Goal: Task Accomplishment & Management: Complete application form

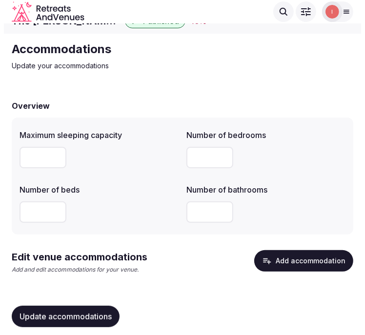
scroll to position [30, 0]
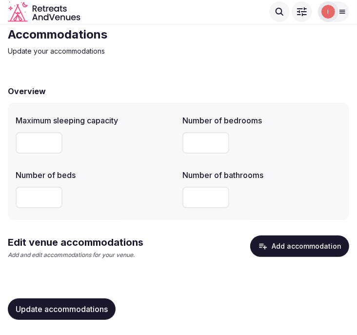
click at [275, 251] on button "Add accommodation" at bounding box center [299, 246] width 99 height 21
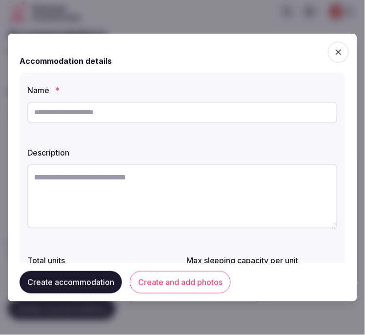
drag, startPoint x: 138, startPoint y: 95, endPoint x: 130, endPoint y: 103, distance: 11.1
click at [132, 101] on div "Name *" at bounding box center [182, 104] width 310 height 47
drag, startPoint x: 134, startPoint y: 107, endPoint x: 168, endPoint y: 86, distance: 40.1
click at [134, 107] on input "text" at bounding box center [182, 112] width 310 height 21
paste input "**********"
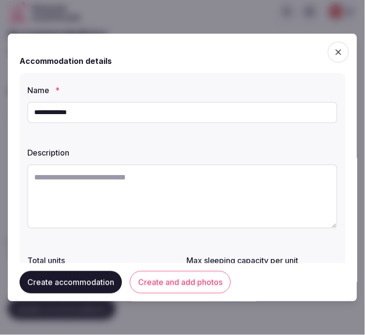
type input "**********"
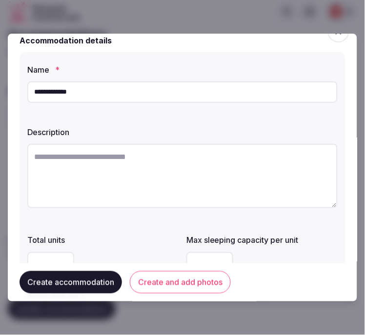
scroll to position [54, 0]
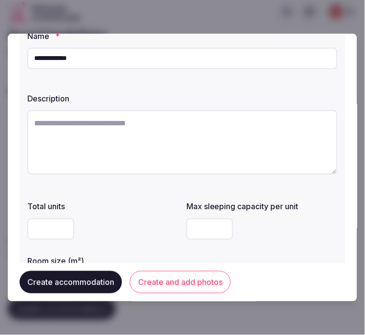
click at [144, 140] on textarea at bounding box center [182, 142] width 310 height 64
paste textarea "**********"
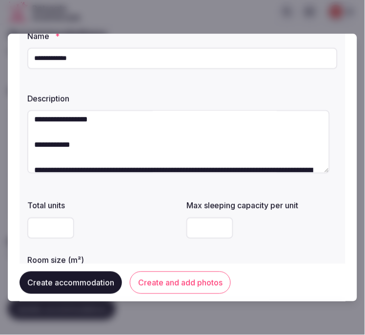
scroll to position [0, 0]
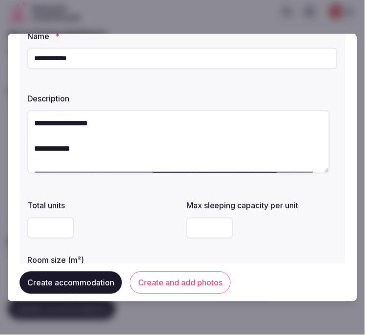
drag, startPoint x: 84, startPoint y: 145, endPoint x: 21, endPoint y: 108, distance: 72.8
click at [21, 108] on div "**********" at bounding box center [183, 162] width 326 height 287
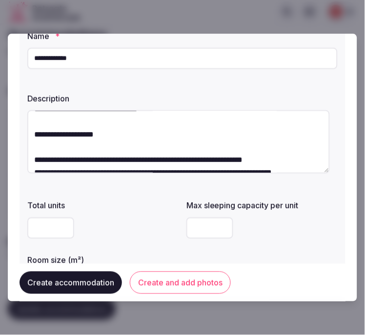
scroll to position [178, 0]
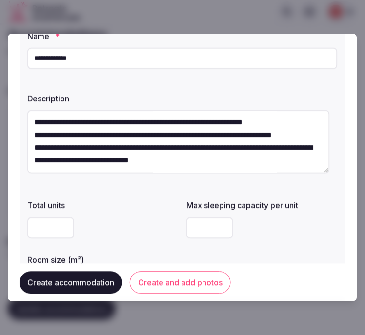
drag, startPoint x: 108, startPoint y: 124, endPoint x: 308, endPoint y: 164, distance: 204.4
click at [308, 164] on textarea "**********" at bounding box center [178, 141] width 303 height 63
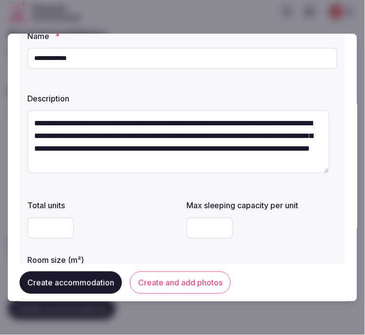
scroll to position [13, 0]
type textarea "**********"
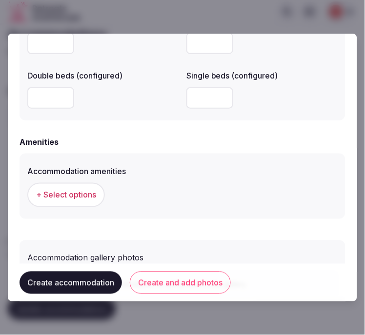
scroll to position [942, 0]
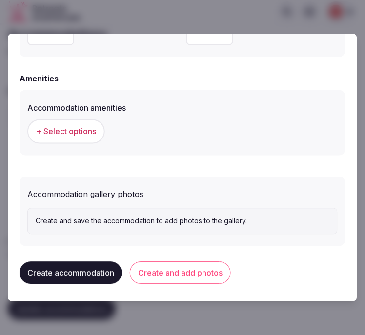
click at [197, 275] on button "Create and add photos" at bounding box center [180, 273] width 101 height 22
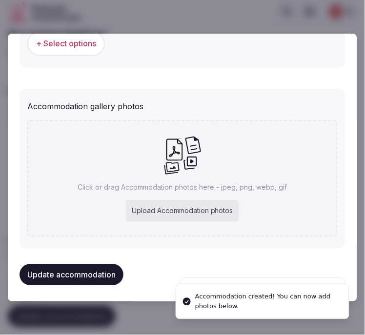
scroll to position [1031, 0]
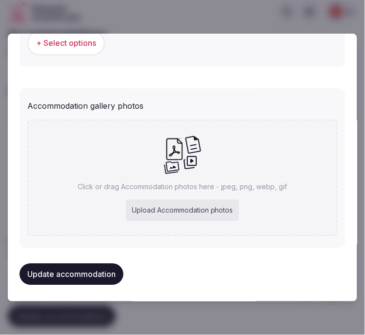
click at [209, 164] on div "Click or drag Accommodation photos here - jpeg, png, webp, gif Upload Accommoda…" at bounding box center [182, 178] width 310 height 117
type input "**********"
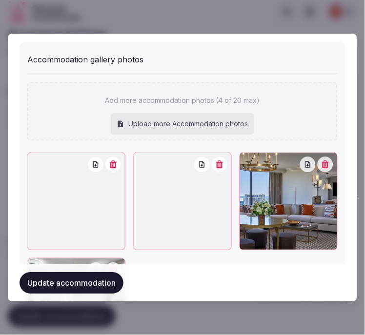
scroll to position [1193, 0]
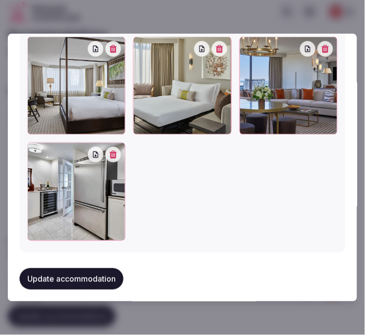
click at [98, 272] on button "Update accommodation" at bounding box center [72, 278] width 104 height 21
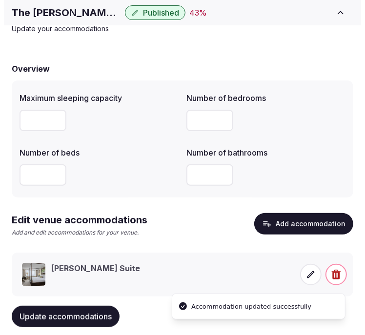
scroll to position [74, 0]
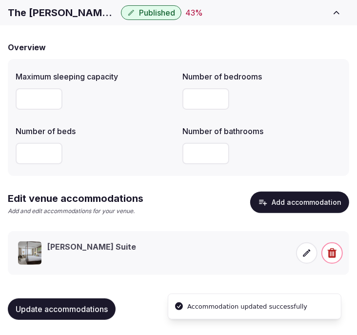
click at [304, 251] on icon at bounding box center [307, 253] width 10 height 10
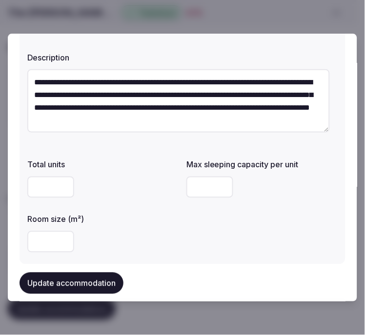
scroll to position [108, 0]
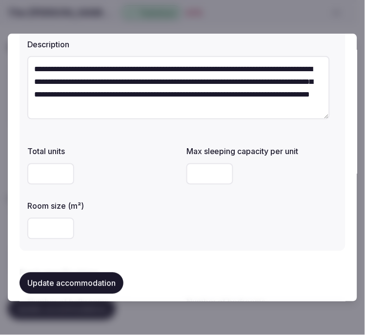
click at [66, 221] on input "number" at bounding box center [50, 228] width 47 height 21
click at [54, 230] on input "number" at bounding box center [50, 228] width 47 height 21
type input "***"
click at [196, 176] on input "number" at bounding box center [209, 173] width 47 height 21
click at [197, 175] on input "number" at bounding box center [209, 173] width 47 height 21
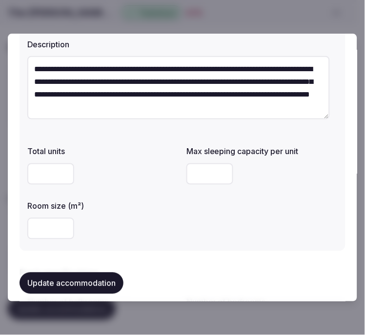
type input "*"
click at [160, 233] on div "***" at bounding box center [102, 228] width 151 height 21
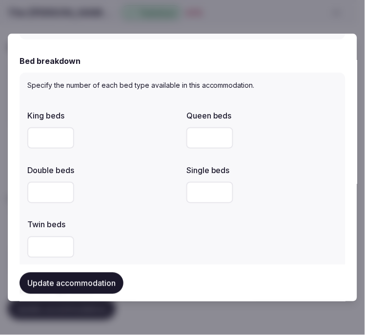
scroll to position [488, 0]
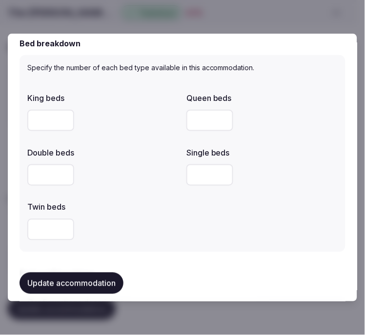
click at [50, 114] on input "number" at bounding box center [50, 120] width 47 height 21
type input "*"
click at [144, 203] on label "Twin beds" at bounding box center [102, 207] width 151 height 8
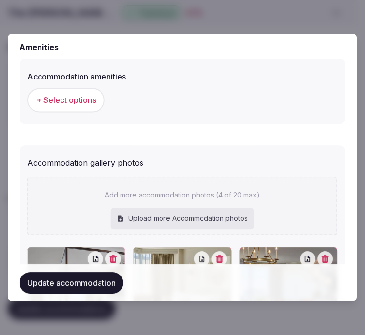
scroll to position [976, 0]
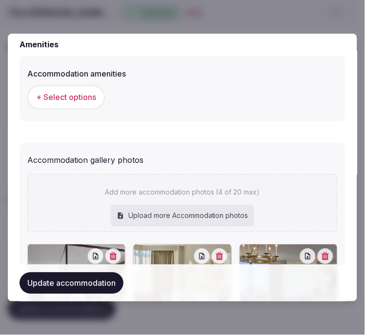
click at [64, 95] on span "+ Select options" at bounding box center [66, 97] width 60 height 11
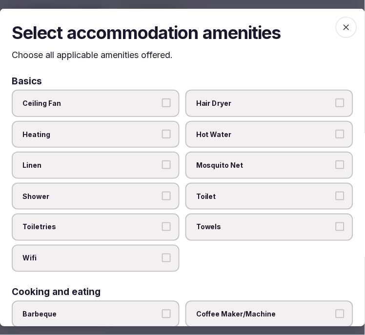
click at [344, 24] on span "button" at bounding box center [346, 26] width 21 height 21
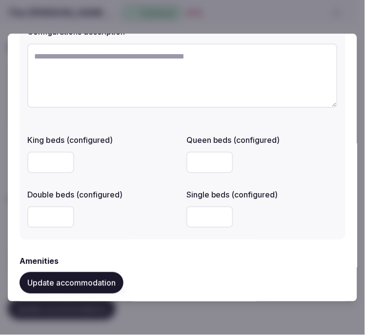
scroll to position [759, 0]
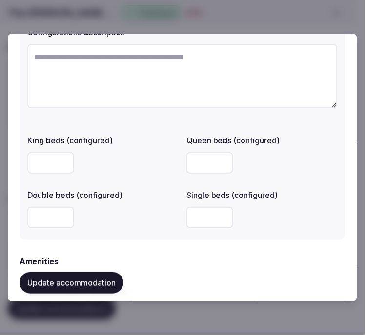
click at [30, 221] on input "number" at bounding box center [50, 217] width 47 height 21
type input "*"
click at [118, 217] on div "*" at bounding box center [102, 217] width 151 height 21
click at [117, 91] on textarea at bounding box center [182, 76] width 310 height 64
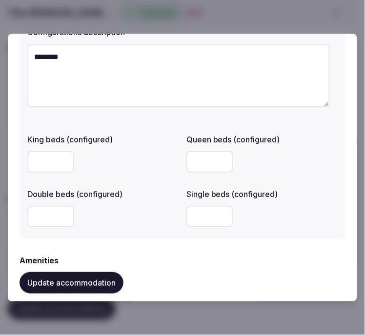
type textarea "********"
click at [134, 211] on div "*" at bounding box center [102, 216] width 151 height 21
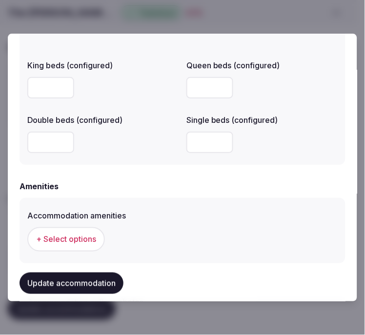
scroll to position [912, 0]
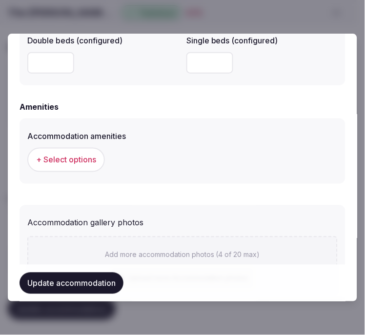
click at [72, 169] on button "+ Select options" at bounding box center [66, 160] width 78 height 24
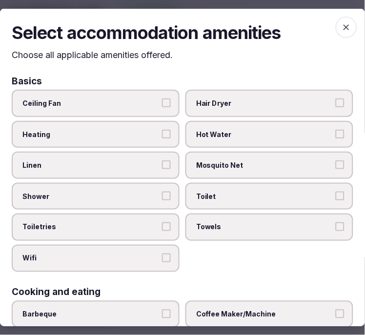
click at [156, 156] on label "Linen" at bounding box center [96, 165] width 168 height 27
click at [162, 161] on button "Linen" at bounding box center [166, 165] width 9 height 9
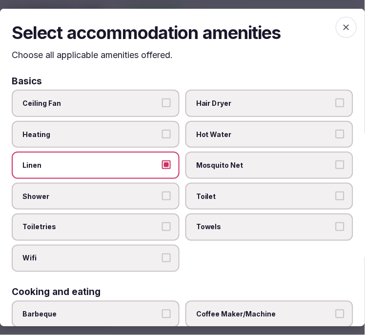
drag, startPoint x: 166, startPoint y: 195, endPoint x: 161, endPoint y: 211, distance: 16.4
click at [166, 196] on button "Shower" at bounding box center [166, 196] width 9 height 9
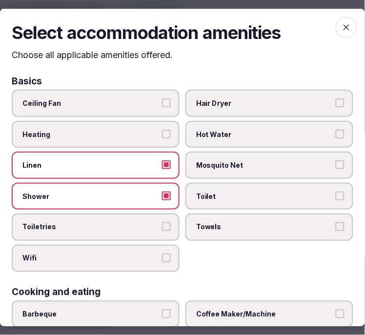
click at [157, 222] on label "Toiletries" at bounding box center [96, 227] width 168 height 27
click at [162, 223] on button "Toiletries" at bounding box center [166, 227] width 9 height 9
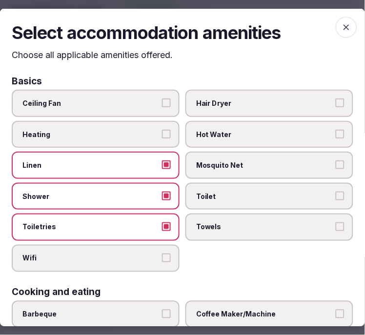
click at [166, 245] on label "Wifi" at bounding box center [96, 258] width 168 height 27
click at [166, 254] on button "Wifi" at bounding box center [166, 258] width 9 height 9
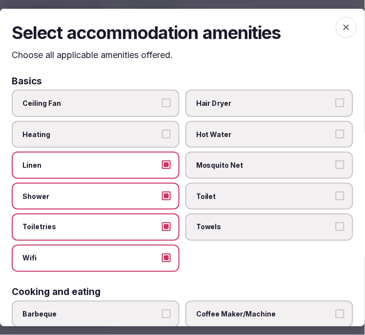
click at [227, 223] on span "Towels" at bounding box center [264, 228] width 137 height 10
click at [336, 223] on button "Towels" at bounding box center [340, 227] width 9 height 9
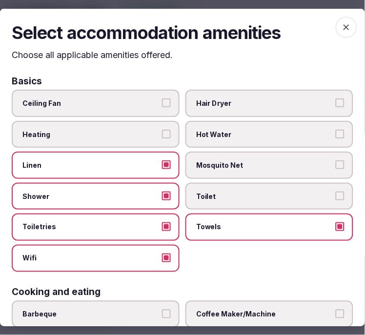
click at [243, 198] on span "Toilet" at bounding box center [264, 197] width 137 height 10
click at [336, 198] on button "Toilet" at bounding box center [340, 196] width 9 height 9
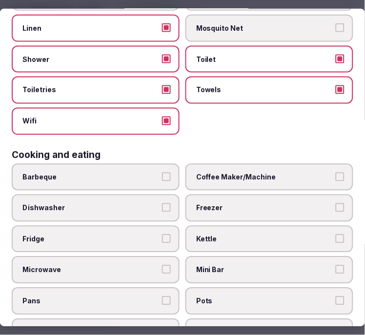
scroll to position [271, 0]
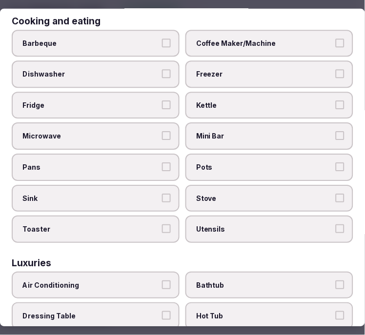
click at [247, 31] on label "Coffee Maker/Machine" at bounding box center [269, 43] width 168 height 27
click at [336, 39] on button "Coffee Maker/Machine" at bounding box center [340, 43] width 9 height 9
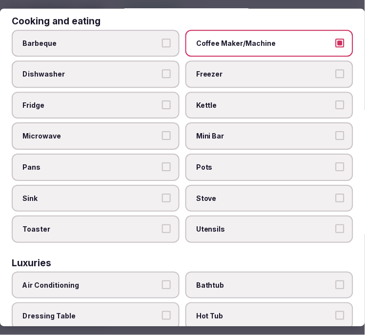
click at [311, 135] on label "Mini Bar" at bounding box center [269, 136] width 168 height 27
click at [336, 135] on button "Mini Bar" at bounding box center [340, 136] width 9 height 9
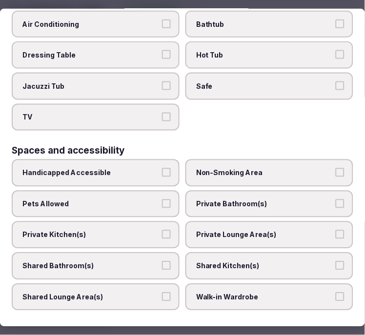
scroll to position [596, 0]
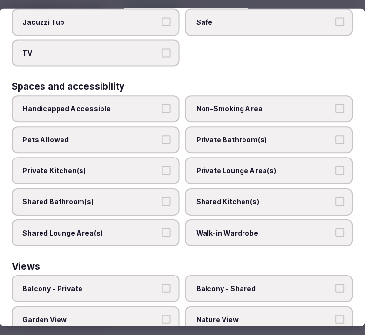
click at [230, 135] on span "Private Bathroom(s)" at bounding box center [264, 140] width 137 height 10
click at [336, 135] on button "Private Bathroom(s)" at bounding box center [340, 139] width 9 height 9
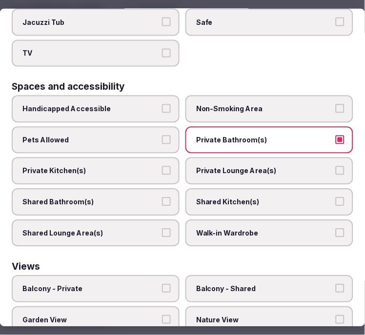
click at [241, 167] on div "Handicapped Accessible Non-Smoking Area Pets Allowed Private Bathroom(s) Privat…" at bounding box center [183, 171] width 342 height 151
click at [246, 160] on label "Private Lounge Area(s)" at bounding box center [269, 171] width 168 height 27
click at [336, 166] on button "Private Lounge Area(s)" at bounding box center [340, 170] width 9 height 9
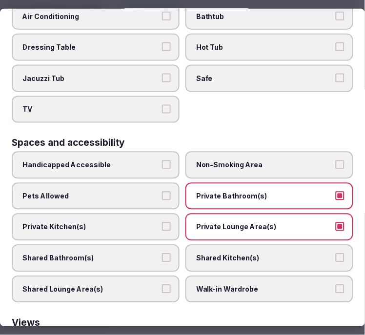
scroll to position [433, 0]
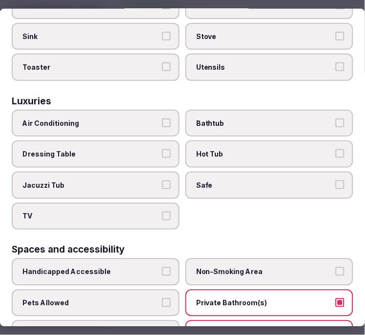
click at [139, 120] on label "Air Conditioning" at bounding box center [96, 122] width 168 height 27
click at [162, 120] on button "Air Conditioning" at bounding box center [166, 122] width 9 height 9
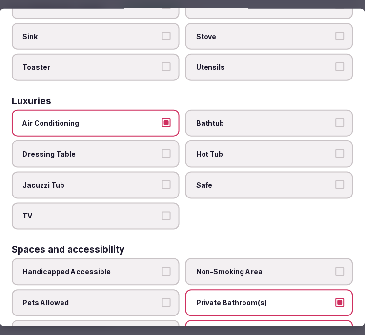
drag, startPoint x: 159, startPoint y: 198, endPoint x: 170, endPoint y: 192, distance: 12.0
click at [162, 211] on button "TV" at bounding box center [166, 215] width 9 height 9
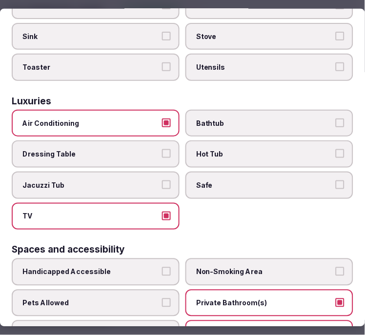
click at [230, 179] on label "Safe" at bounding box center [269, 185] width 168 height 27
click at [336, 181] on button "Safe" at bounding box center [340, 185] width 9 height 9
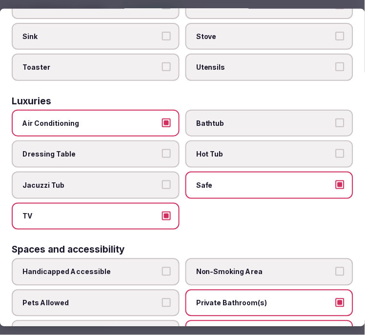
click at [315, 117] on label "Bathtub" at bounding box center [269, 122] width 168 height 27
click at [336, 118] on button "Bathtub" at bounding box center [340, 122] width 9 height 9
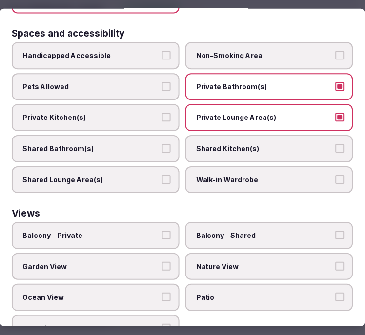
scroll to position [653, 0]
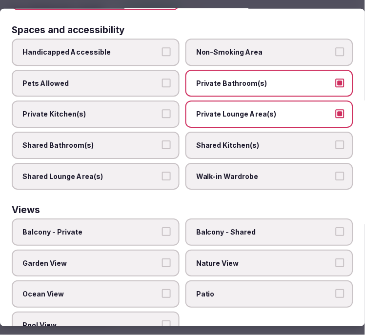
click at [157, 219] on label "Balcony - Private" at bounding box center [96, 232] width 168 height 27
click at [162, 228] on button "Balcony - Private" at bounding box center [166, 232] width 9 height 9
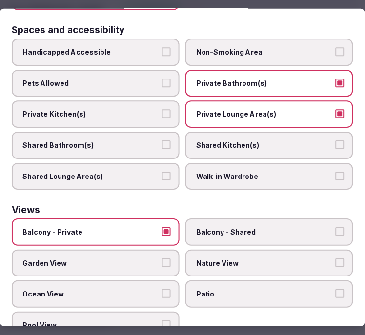
click at [142, 219] on label "Balcony - Private" at bounding box center [96, 232] width 168 height 27
click at [162, 228] on button "Balcony - Private" at bounding box center [166, 232] width 9 height 9
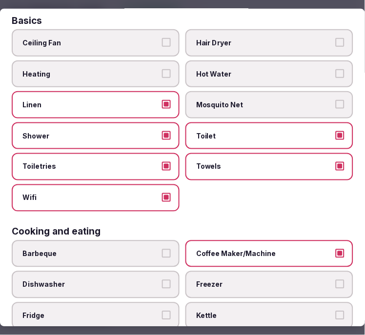
scroll to position [0, 0]
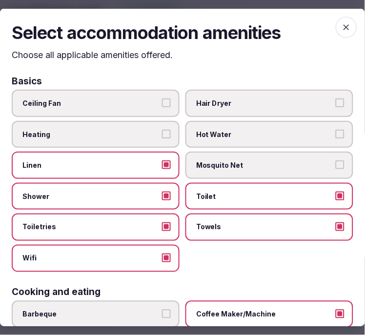
click at [342, 22] on icon "button" at bounding box center [347, 27] width 10 height 10
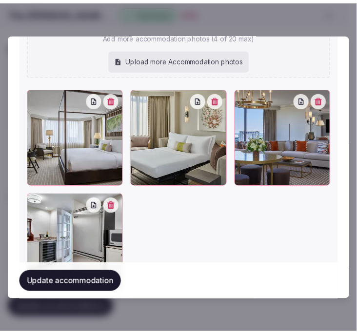
scroll to position [1210, 0]
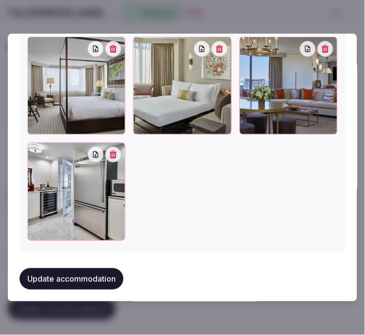
click at [75, 274] on button "Update accommodation" at bounding box center [72, 278] width 104 height 21
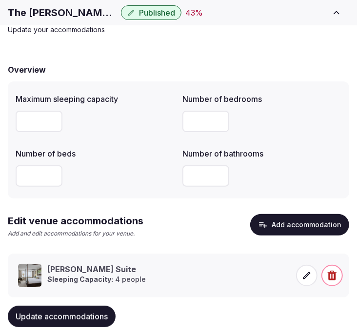
scroll to position [74, 0]
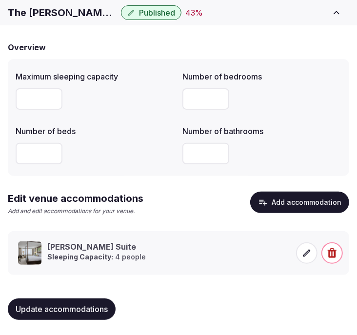
click at [91, 319] on button "Update accommodations" at bounding box center [62, 309] width 108 height 21
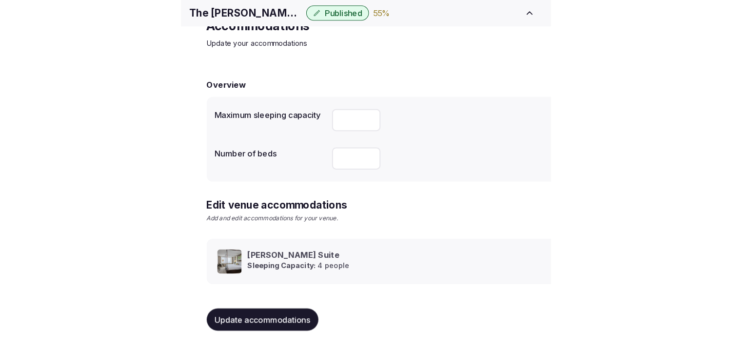
scroll to position [46, 0]
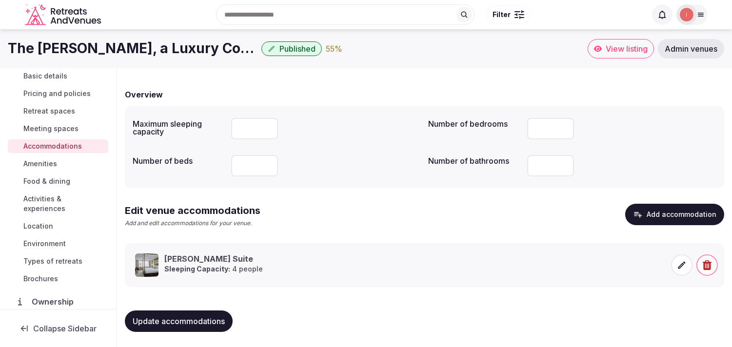
click at [46, 166] on span "Amenities" at bounding box center [40, 164] width 34 height 10
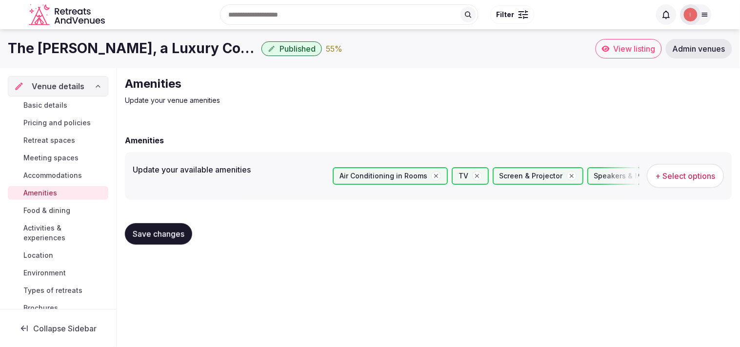
click at [47, 211] on span "Food & dining" at bounding box center [46, 211] width 47 height 10
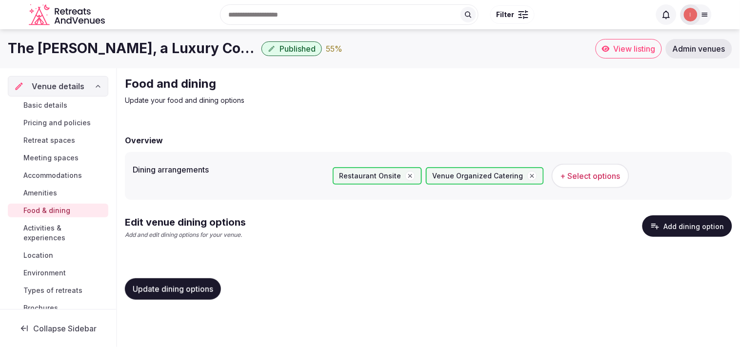
click at [680, 227] on button "Add dining option" at bounding box center [688, 226] width 90 height 21
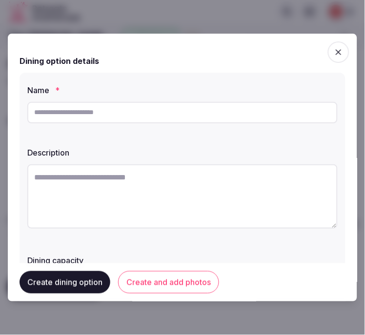
click at [121, 102] on input "text" at bounding box center [182, 112] width 310 height 21
paste input "**********"
type input "**********"
click at [210, 199] on textarea at bounding box center [182, 196] width 310 height 64
paste textarea "**********"
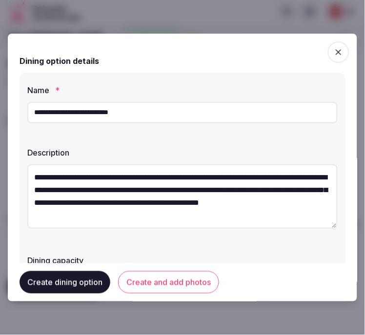
scroll to position [18, 0]
type textarea "**********"
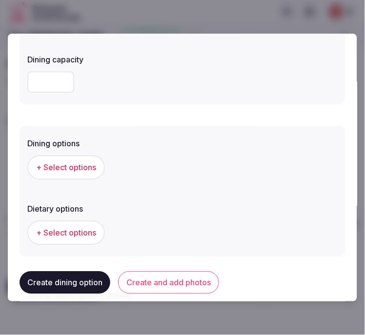
scroll to position [217, 0]
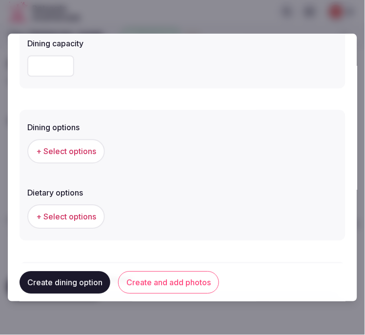
click at [74, 155] on span "+ Select options" at bounding box center [66, 151] width 60 height 11
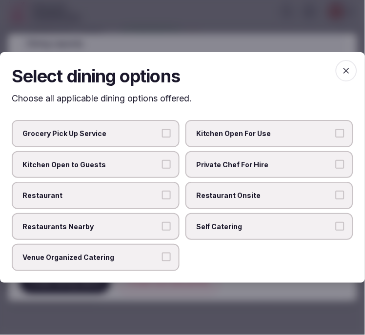
click at [202, 192] on span "Restaurant Onsite" at bounding box center [264, 196] width 137 height 10
click at [336, 192] on button "Restaurant Onsite" at bounding box center [340, 195] width 9 height 9
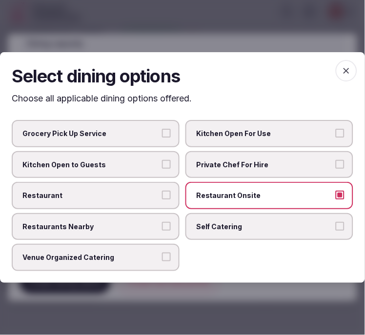
click at [140, 196] on span "Restaurant" at bounding box center [90, 196] width 137 height 10
click at [162, 196] on button "Restaurant" at bounding box center [166, 195] width 9 height 9
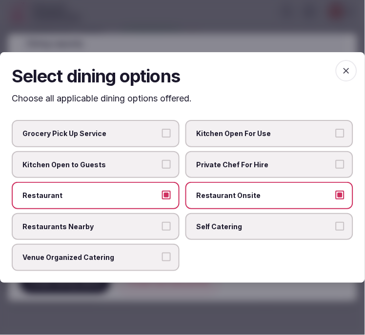
click at [122, 267] on label "Venue Organized Catering" at bounding box center [96, 257] width 168 height 27
click at [162, 262] on button "Venue Organized Catering" at bounding box center [166, 257] width 9 height 9
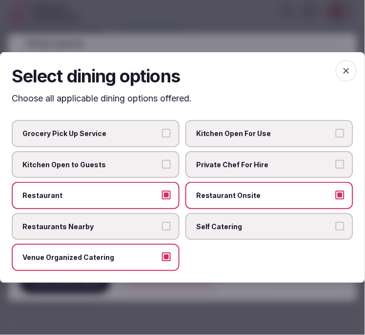
click at [346, 78] on span "button" at bounding box center [346, 70] width 21 height 21
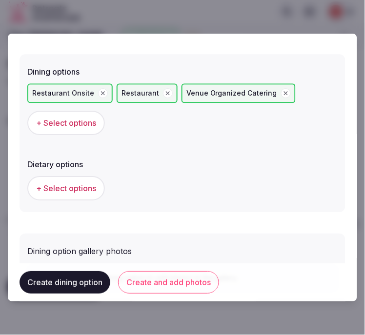
scroll to position [328, 0]
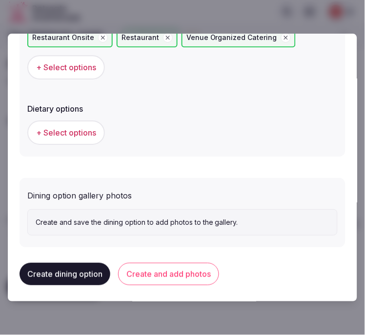
click at [91, 127] on span "+ Select options" at bounding box center [66, 132] width 60 height 11
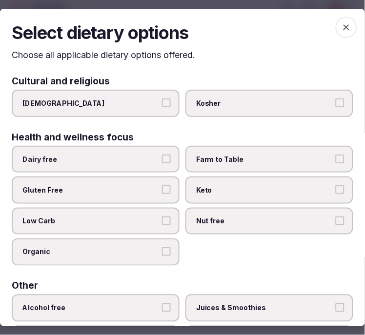
click at [344, 24] on icon "button" at bounding box center [347, 27] width 6 height 6
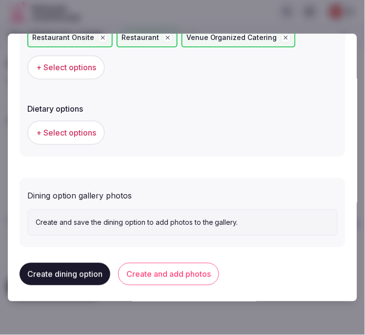
click at [169, 226] on div "Create and save the dining option to add photos to the gallery." at bounding box center [182, 223] width 310 height 26
click at [179, 277] on button "Create and add photos" at bounding box center [168, 274] width 101 height 22
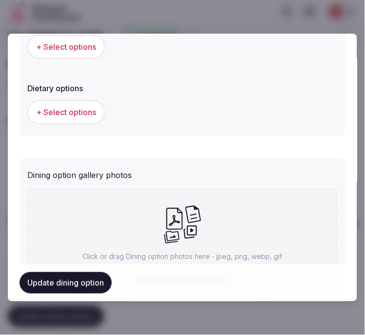
scroll to position [417, 0]
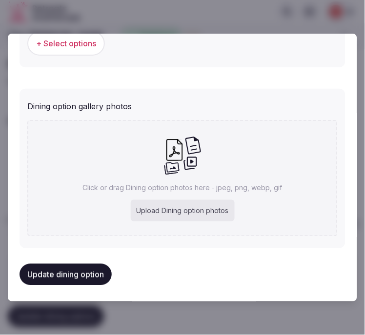
click at [153, 176] on div "Click or drag Dining option photos here - jpeg, png, webp, gif Upload Dining op…" at bounding box center [182, 179] width 310 height 117
type input "**********"
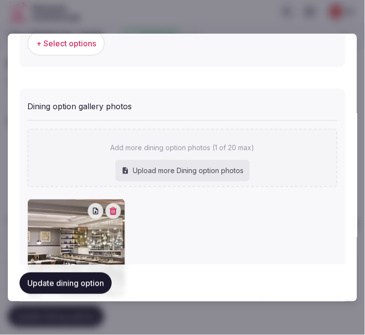
click at [91, 288] on button "Update dining option" at bounding box center [66, 282] width 92 height 21
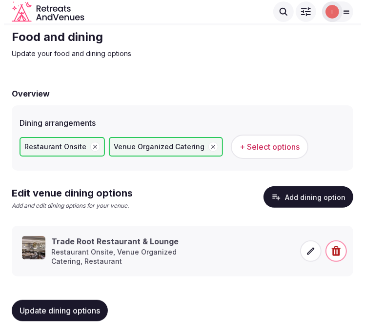
scroll to position [0, 0]
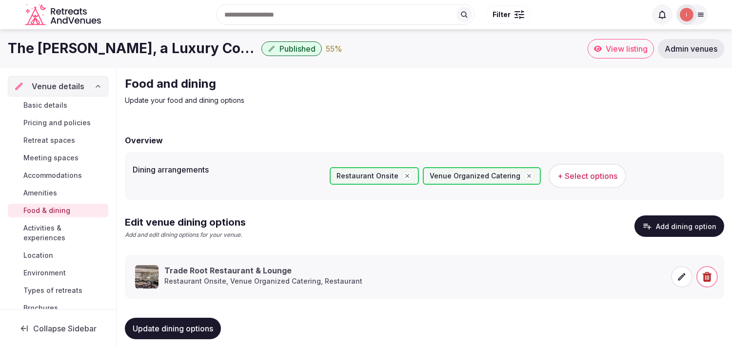
click at [47, 228] on span "Activities & experiences" at bounding box center [63, 233] width 81 height 20
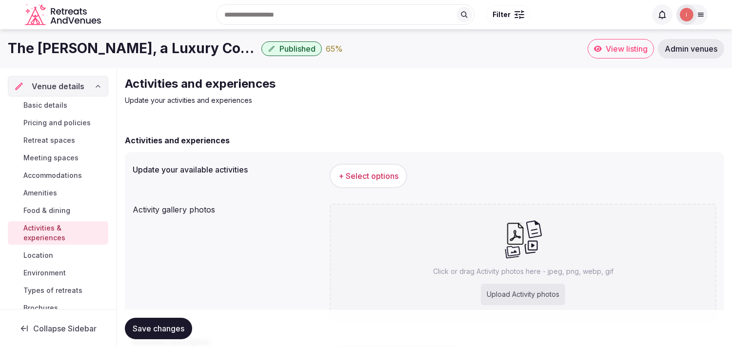
click at [379, 177] on span "+ Select options" at bounding box center [369, 176] width 60 height 11
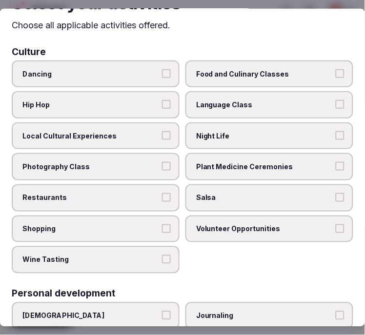
scroll to position [54, 0]
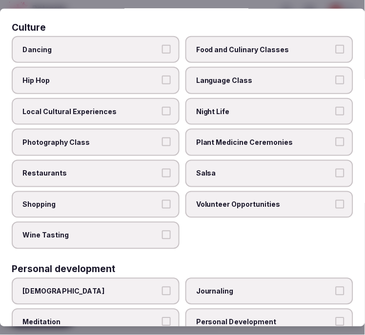
click at [118, 99] on label "Local Cultural Experiences" at bounding box center [96, 111] width 168 height 27
click at [162, 106] on button "Local Cultural Experiences" at bounding box center [166, 110] width 9 height 9
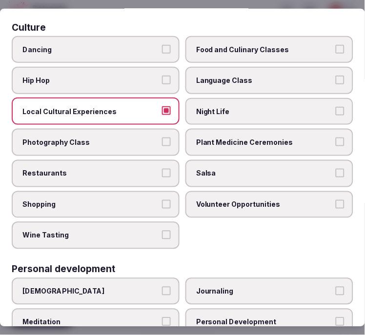
click at [226, 109] on span "Night Life" at bounding box center [264, 111] width 137 height 10
click at [336, 109] on button "Night Life" at bounding box center [340, 110] width 9 height 9
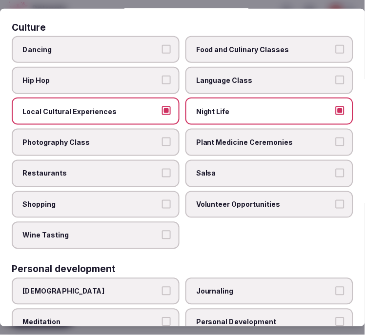
click at [134, 170] on span "Restaurants" at bounding box center [90, 173] width 137 height 10
click at [162, 170] on button "Restaurants" at bounding box center [166, 172] width 9 height 9
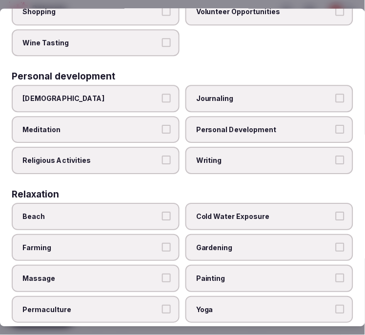
scroll to position [325, 0]
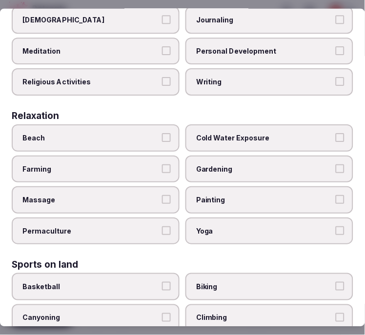
click at [238, 47] on span "Personal Development" at bounding box center [264, 52] width 137 height 10
click at [336, 47] on button "Personal Development" at bounding box center [340, 51] width 9 height 9
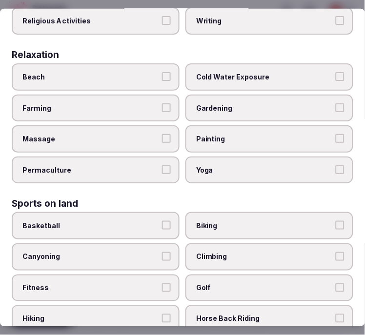
scroll to position [433, 0]
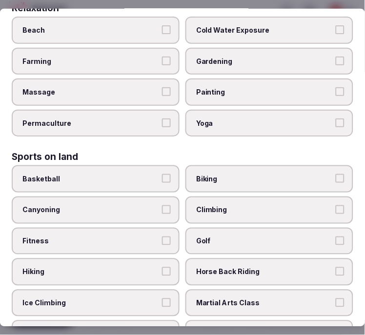
click at [167, 86] on label "Massage" at bounding box center [96, 92] width 168 height 27
click at [167, 87] on button "Massage" at bounding box center [166, 91] width 9 height 9
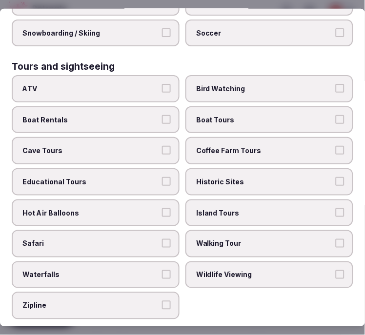
scroll to position [813, 0]
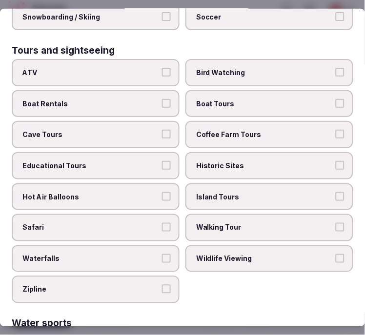
click at [233, 223] on span "Walking Tour" at bounding box center [264, 228] width 137 height 10
click at [336, 223] on button "Walking Tour" at bounding box center [340, 227] width 9 height 9
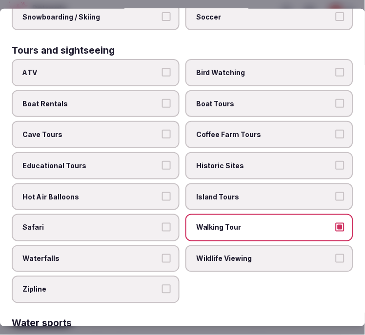
click at [241, 214] on label "Walking Tour" at bounding box center [269, 227] width 168 height 27
click at [336, 223] on button "Walking Tour" at bounding box center [340, 227] width 9 height 9
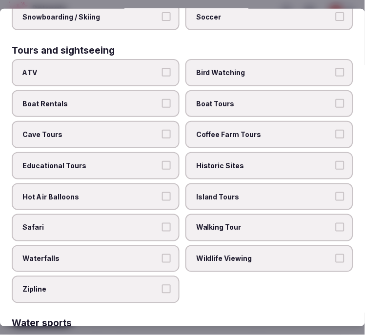
click at [250, 183] on label "Island Tours" at bounding box center [269, 196] width 168 height 27
click at [336, 192] on button "Island Tours" at bounding box center [340, 196] width 9 height 9
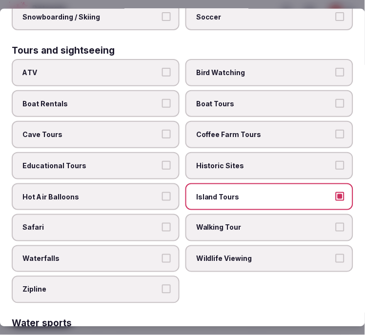
click at [248, 214] on label "Walking Tour" at bounding box center [269, 227] width 168 height 27
click at [336, 223] on button "Walking Tour" at bounding box center [340, 227] width 9 height 9
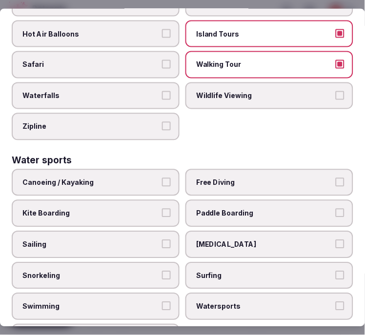
scroll to position [979, 0]
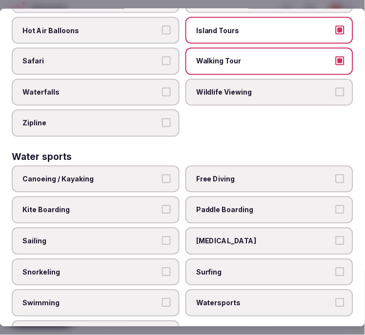
click at [143, 290] on label "Swimming" at bounding box center [96, 303] width 168 height 27
click at [162, 299] on button "Swimming" at bounding box center [166, 303] width 9 height 9
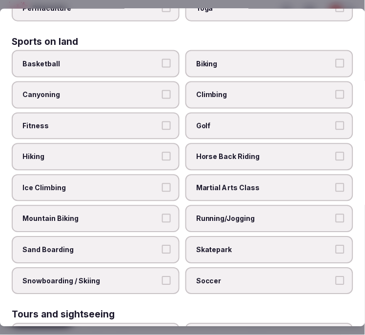
scroll to position [546, 0]
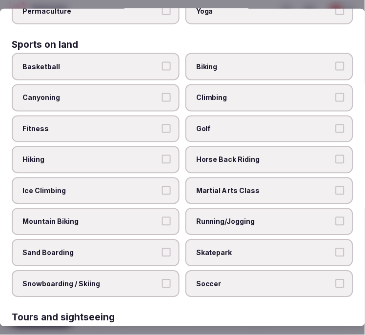
click at [153, 124] on span "Fitness" at bounding box center [90, 129] width 137 height 10
click at [162, 124] on button "Fitness" at bounding box center [166, 128] width 9 height 9
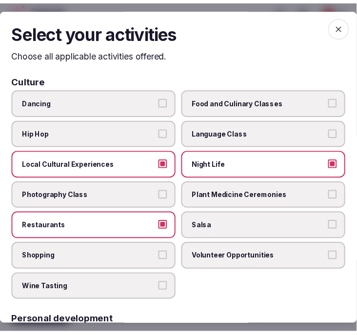
scroll to position [0, 0]
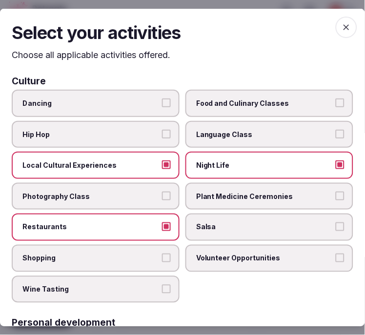
click at [342, 31] on icon "button" at bounding box center [347, 27] width 10 height 10
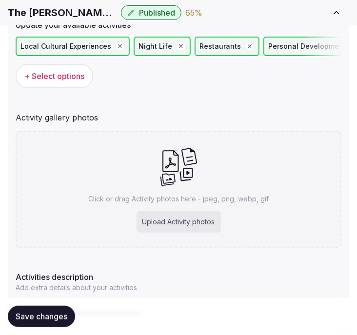
scroll to position [162, 0]
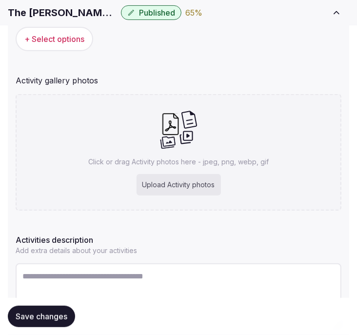
click at [99, 13] on h1 "The Whitley, a Luxury Collection Hotel, Atlanta Buckhead" at bounding box center [62, 13] width 109 height 14
copy div "The Whitley, a Luxury Collection Hotel, Atlanta Buckhead"
click at [180, 152] on div "Click or drag Activity photos here - jpeg, png, webp, gif Upload Activity photos" at bounding box center [179, 152] width 326 height 117
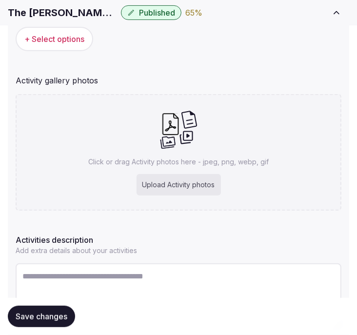
type input "**********"
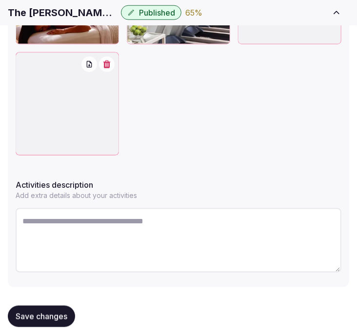
scroll to position [516, 0]
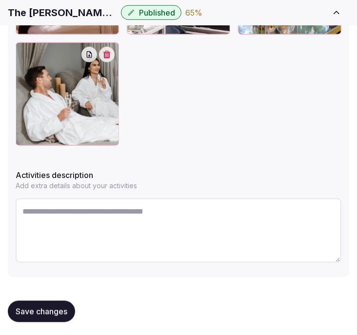
click at [103, 199] on textarea at bounding box center [179, 231] width 326 height 64
paste textarea "**********"
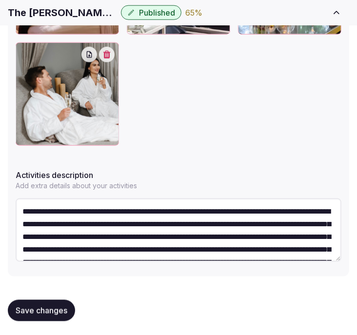
scroll to position [94, 0]
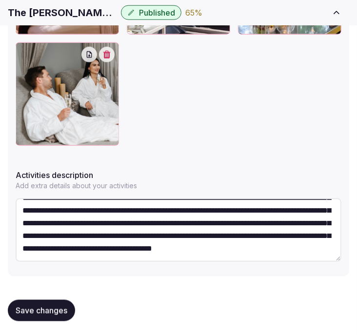
drag, startPoint x: 187, startPoint y: 212, endPoint x: 118, endPoint y: 215, distance: 69.3
click at [118, 215] on textarea "**********" at bounding box center [179, 230] width 326 height 63
type textarea "**********"
click at [30, 306] on span "Save changes" at bounding box center [42, 311] width 52 height 10
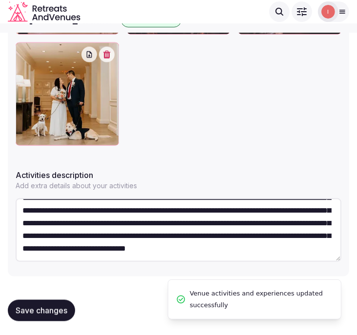
scroll to position [293, 0]
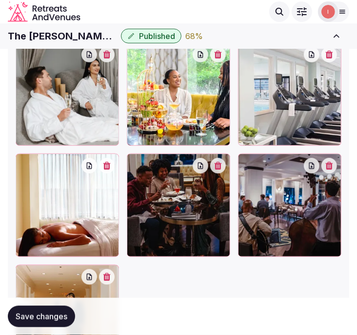
click at [22, 310] on button "Save changes" at bounding box center [41, 316] width 67 height 21
click at [11, 316] on button "Save changes" at bounding box center [41, 316] width 67 height 21
click at [55, 317] on span "Save changes" at bounding box center [42, 317] width 52 height 10
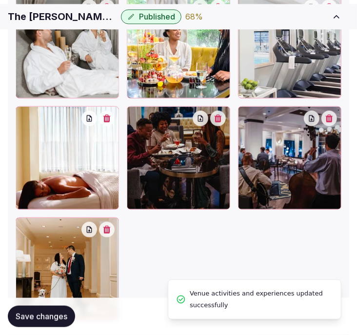
scroll to position [347, 0]
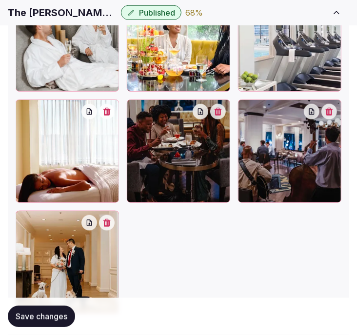
click at [46, 314] on span "Save changes" at bounding box center [42, 317] width 52 height 10
click at [63, 311] on button "Save changes" at bounding box center [41, 316] width 67 height 21
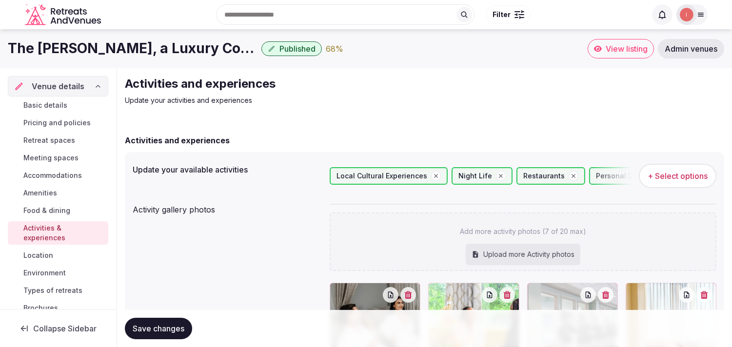
scroll to position [89, 0]
click at [36, 253] on span "Location" at bounding box center [38, 256] width 30 height 10
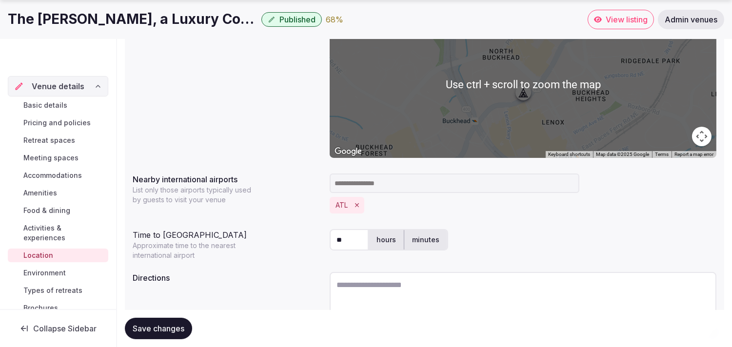
scroll to position [217, 0]
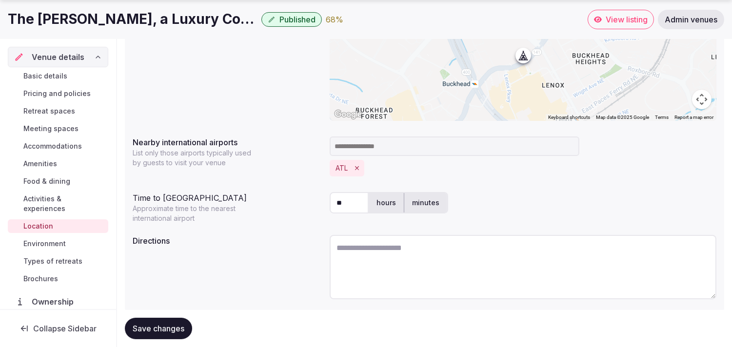
click at [49, 240] on span "Environment" at bounding box center [44, 244] width 42 height 10
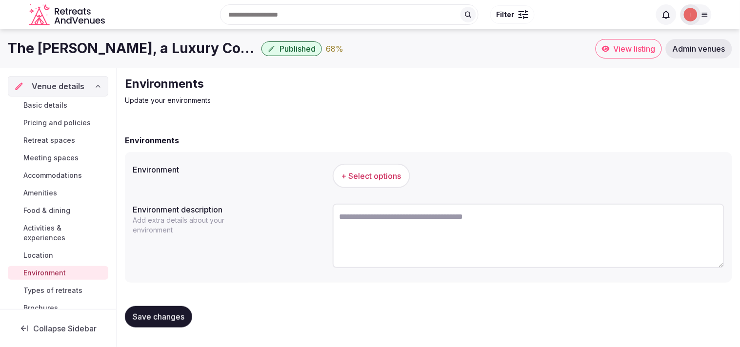
click at [391, 173] on span "+ Select options" at bounding box center [372, 176] width 60 height 11
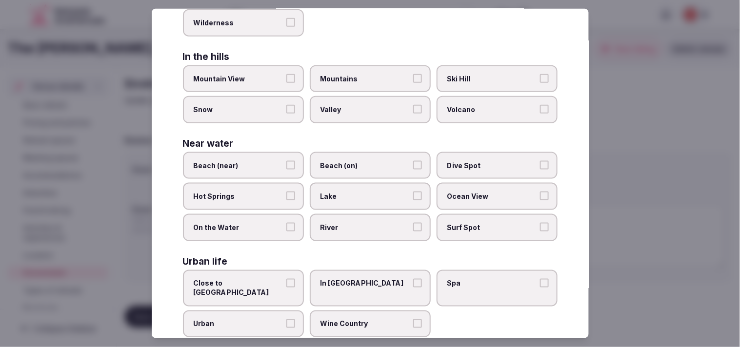
scroll to position [218, 0]
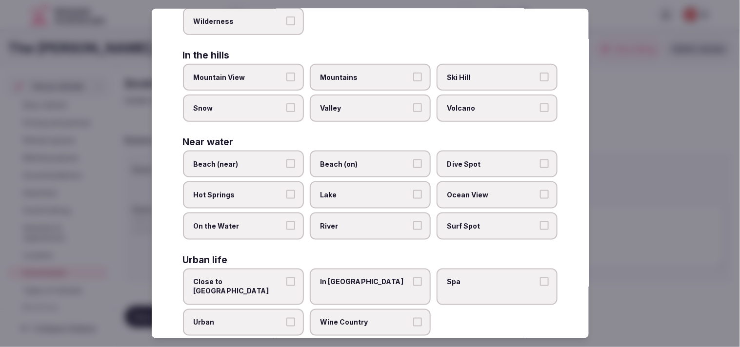
drag, startPoint x: 237, startPoint y: 294, endPoint x: 273, endPoint y: 282, distance: 38.6
click at [239, 309] on label "Urban" at bounding box center [243, 322] width 121 height 27
click at [286, 318] on button "Urban" at bounding box center [290, 322] width 9 height 9
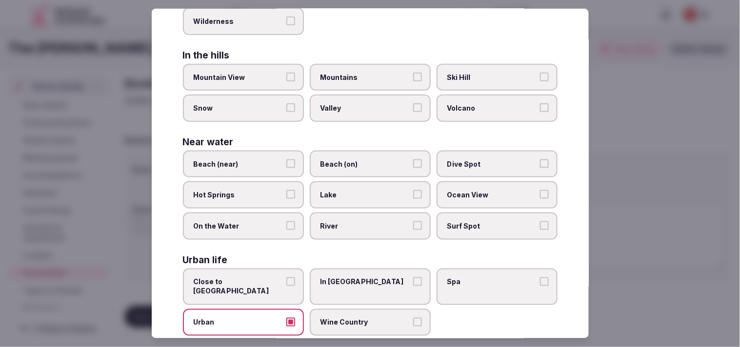
click at [362, 277] on span "In City Center" at bounding box center [366, 282] width 90 height 10
click at [413, 277] on button "In City Center" at bounding box center [417, 281] width 9 height 9
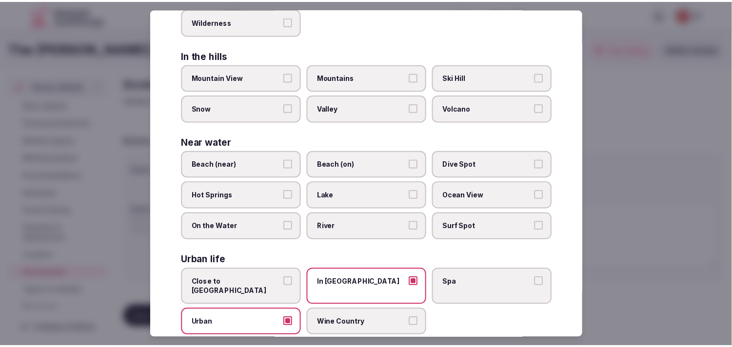
scroll to position [0, 0]
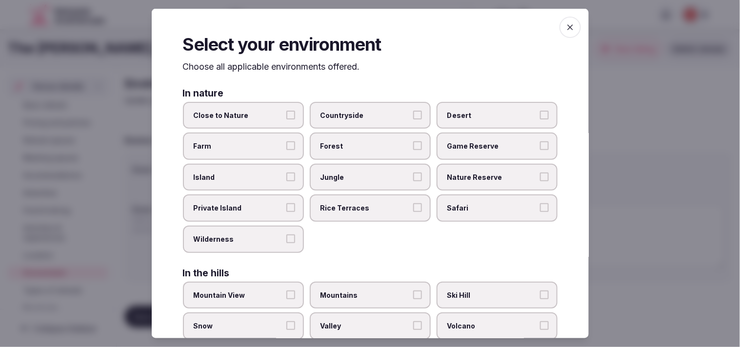
click at [566, 23] on icon "button" at bounding box center [571, 27] width 10 height 10
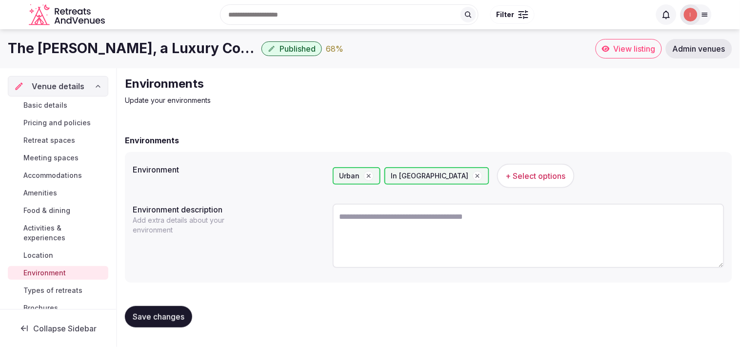
click at [160, 313] on span "Save changes" at bounding box center [159, 317] width 52 height 10
click at [67, 288] on span "Types of retreats" at bounding box center [52, 291] width 59 height 10
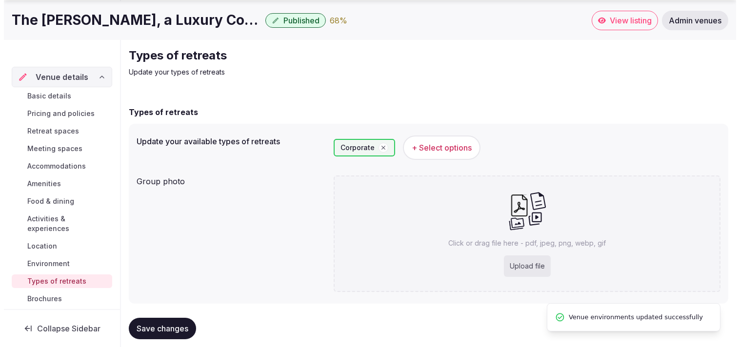
scroll to position [44, 0]
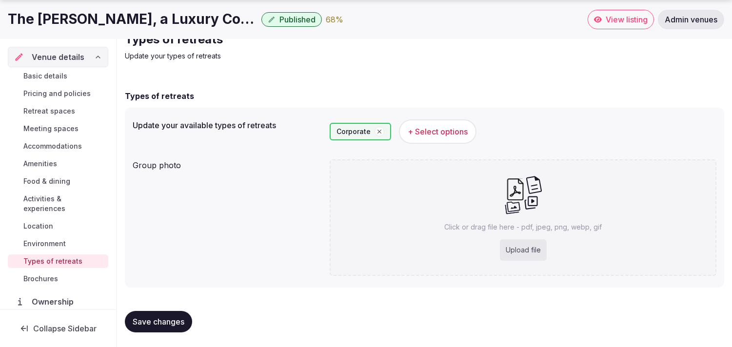
click at [433, 132] on span "+ Select options" at bounding box center [438, 131] width 60 height 11
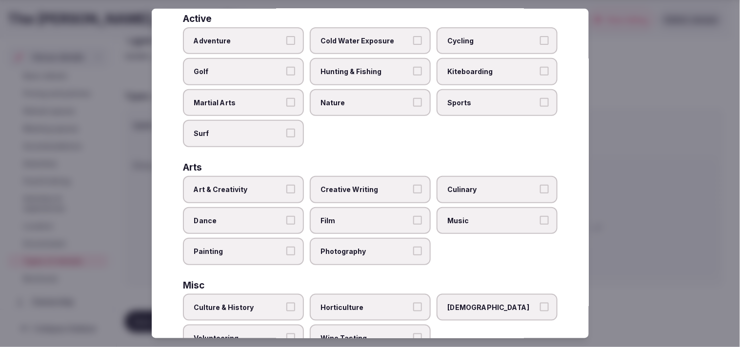
scroll to position [162, 0]
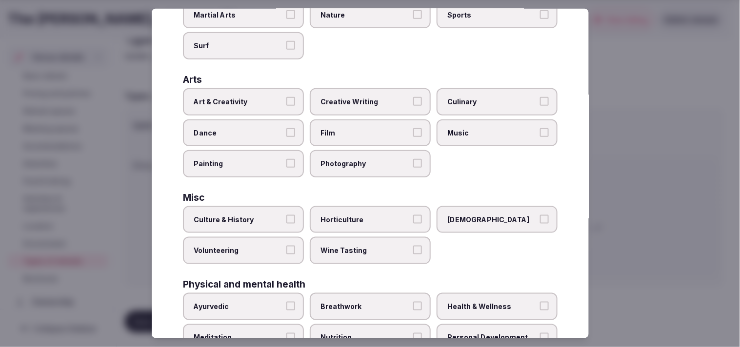
click at [391, 101] on span "Creative Writing" at bounding box center [366, 102] width 90 height 10
click at [413, 101] on button "Creative Writing" at bounding box center [417, 101] width 9 height 9
click at [383, 97] on span "Creative Writing" at bounding box center [366, 102] width 90 height 10
click at [413, 97] on button "Creative Writing" at bounding box center [417, 101] width 9 height 9
click at [281, 98] on span "Art & Creativity" at bounding box center [239, 102] width 90 height 10
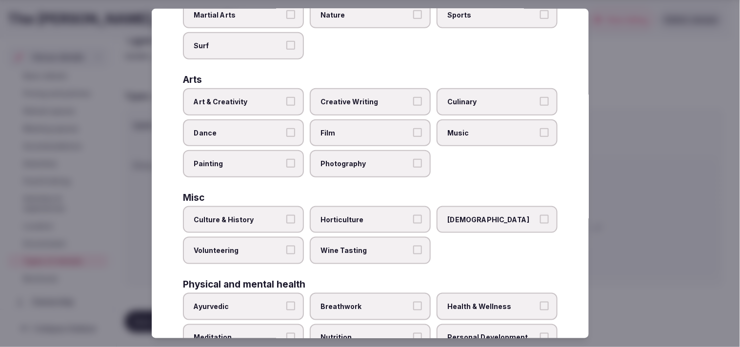
click at [286, 98] on button "Art & Creativity" at bounding box center [290, 101] width 9 height 9
click at [283, 216] on label "Culture & History" at bounding box center [243, 219] width 121 height 27
click at [286, 216] on button "Culture & History" at bounding box center [290, 219] width 9 height 9
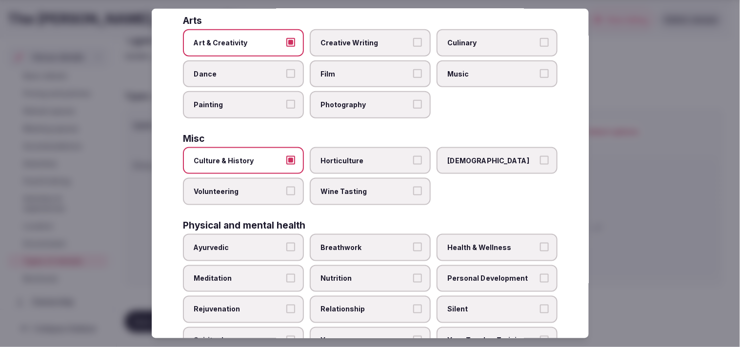
scroll to position [325, 0]
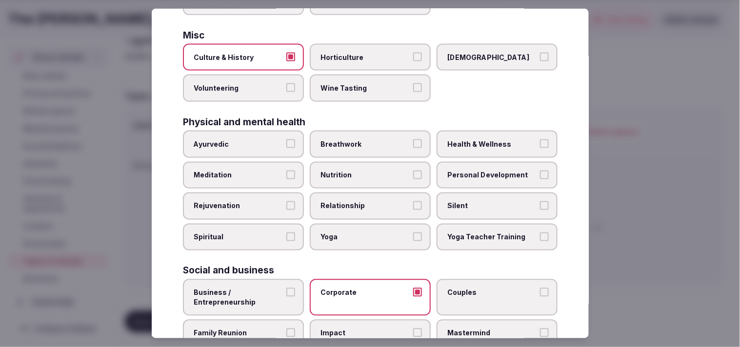
click at [384, 170] on span "Nutrition" at bounding box center [366, 175] width 90 height 10
click at [413, 170] on button "Nutrition" at bounding box center [417, 174] width 9 height 9
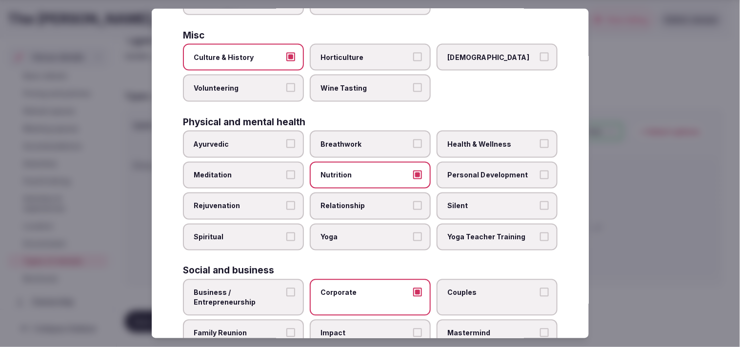
click at [459, 171] on label "Personal Development" at bounding box center [497, 175] width 121 height 27
click at [540, 171] on button "Personal Development" at bounding box center [544, 174] width 9 height 9
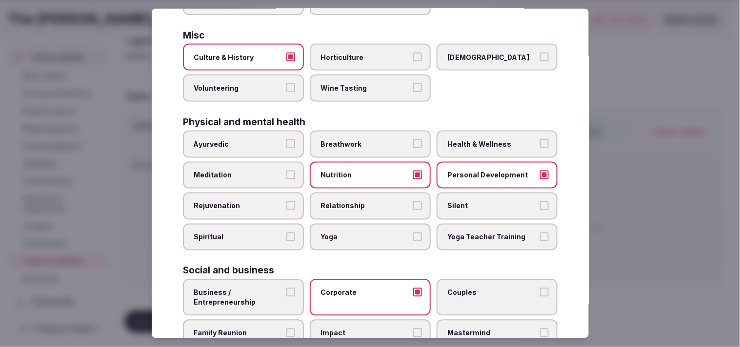
click at [464, 140] on span "Health & Wellness" at bounding box center [492, 145] width 90 height 10
click at [540, 140] on button "Health & Wellness" at bounding box center [544, 144] width 9 height 9
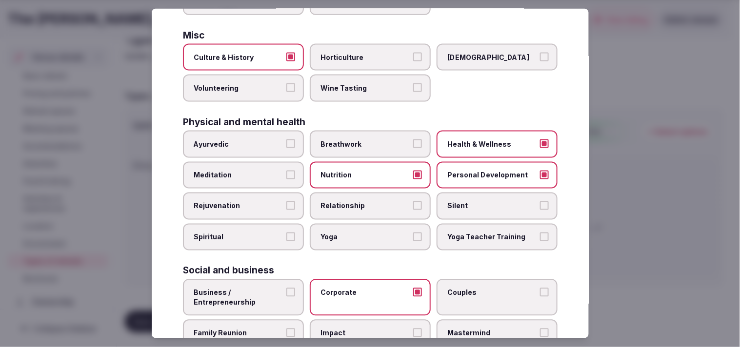
click at [413, 202] on button "Relationship" at bounding box center [417, 206] width 9 height 9
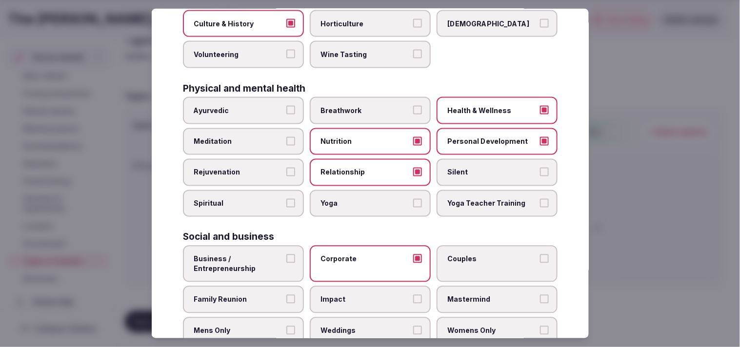
scroll to position [373, 0]
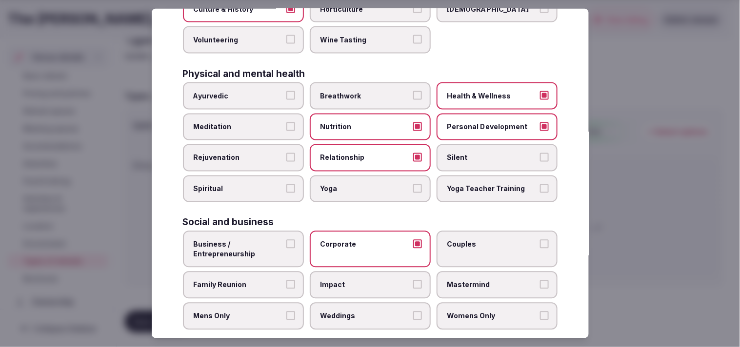
click at [246, 243] on span "Business / Entrepreneurship" at bounding box center [239, 249] width 90 height 19
click at [286, 243] on button "Business / Entrepreneurship" at bounding box center [290, 244] width 9 height 9
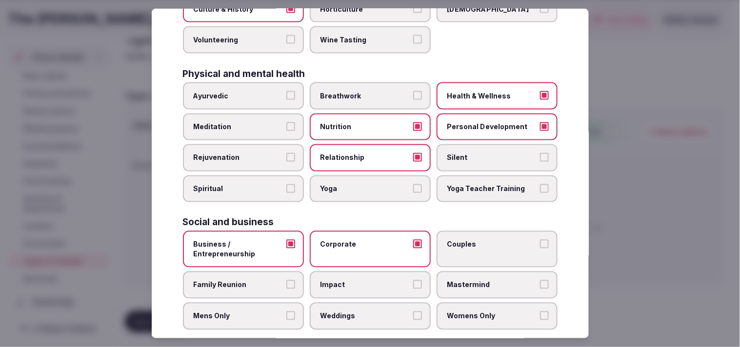
click at [480, 240] on label "Couples" at bounding box center [497, 249] width 121 height 37
click at [540, 240] on button "Couples" at bounding box center [544, 244] width 9 height 9
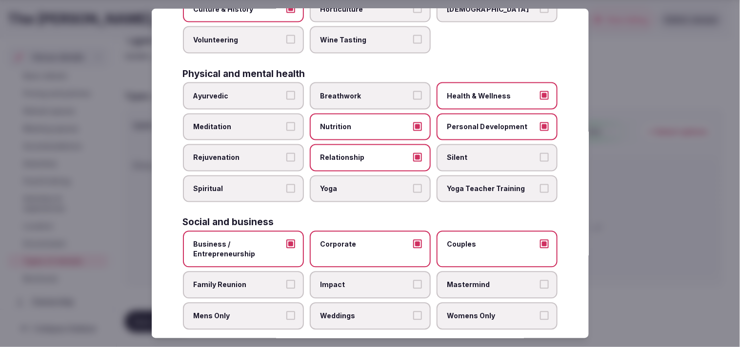
click at [288, 281] on button "Family Reunion" at bounding box center [290, 285] width 9 height 9
click at [372, 303] on label "Weddings" at bounding box center [370, 316] width 121 height 27
click at [413, 312] on button "Weddings" at bounding box center [417, 316] width 9 height 9
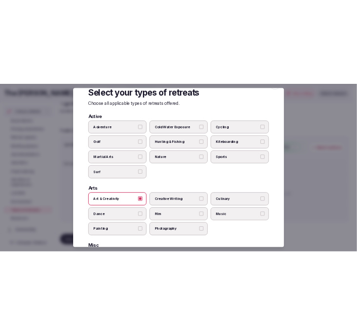
scroll to position [0, 0]
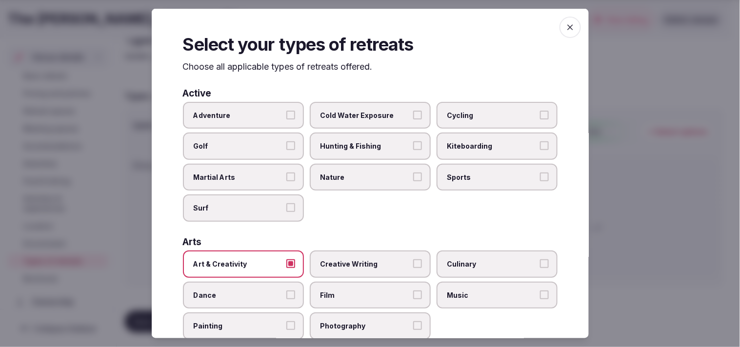
click at [560, 25] on span "button" at bounding box center [570, 27] width 21 height 21
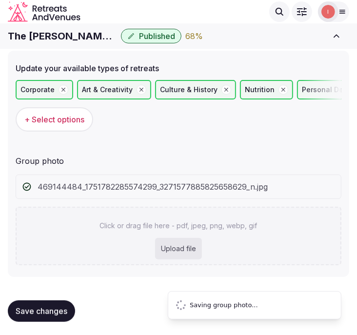
scroll to position [30, 0]
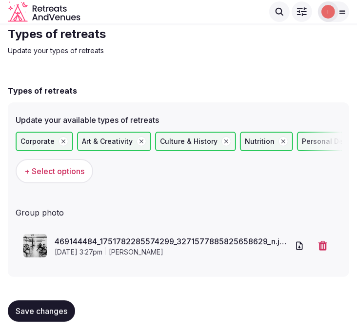
drag, startPoint x: 34, startPoint y: 304, endPoint x: 115, endPoint y: 292, distance: 81.5
click at [56, 301] on button "Save changes" at bounding box center [41, 311] width 67 height 21
click at [37, 306] on span "Save changes" at bounding box center [42, 311] width 52 height 10
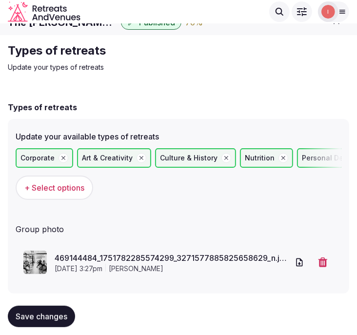
scroll to position [0, 0]
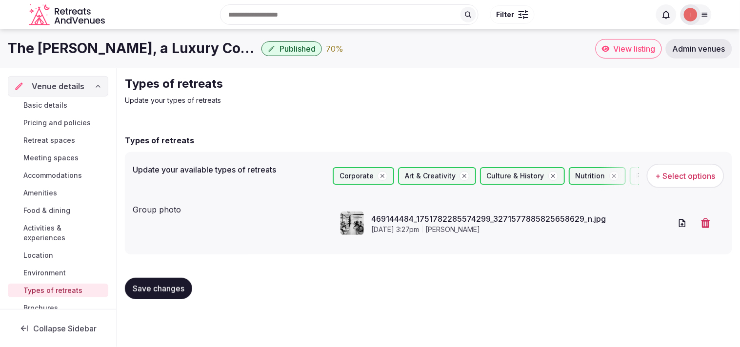
click at [166, 278] on button "Save changes" at bounding box center [158, 288] width 67 height 21
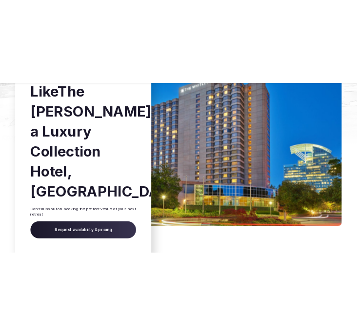
scroll to position [2765, 0]
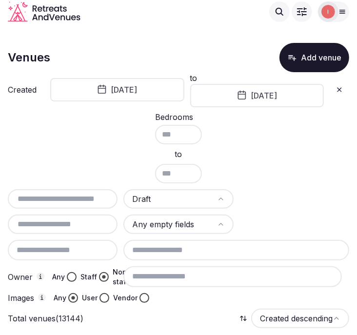
click at [311, 144] on div "Bedrooms to" at bounding box center [179, 148] width 342 height 70
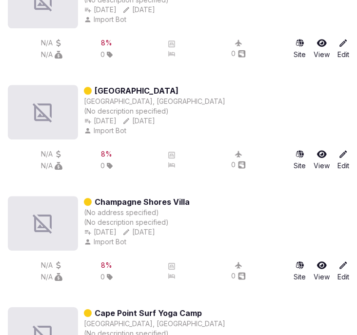
scroll to position [2928, 0]
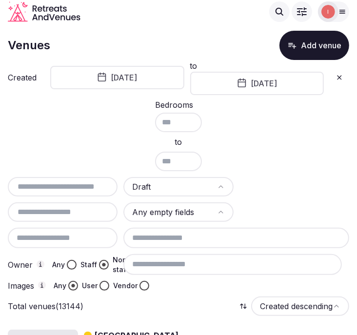
scroll to position [0, 0]
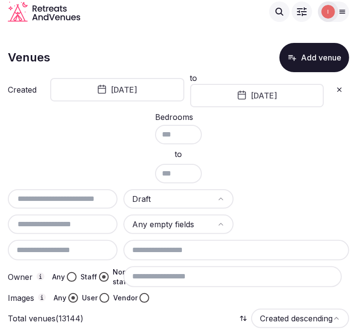
click at [303, 100] on button "March 31st, 2024" at bounding box center [257, 95] width 134 height 23
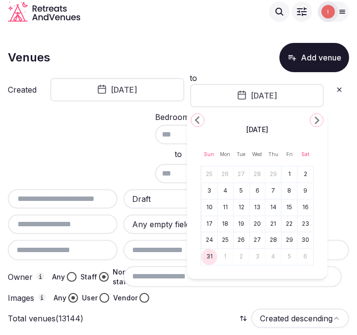
click at [314, 120] on icon "Go to the Next Month" at bounding box center [317, 120] width 12 height 12
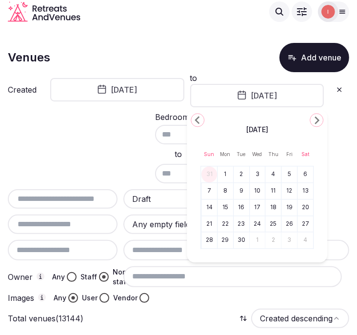
click at [314, 120] on icon "Go to the Next Month" at bounding box center [317, 120] width 12 height 12
click at [262, 175] on button "1" at bounding box center [258, 174] width 14 height 14
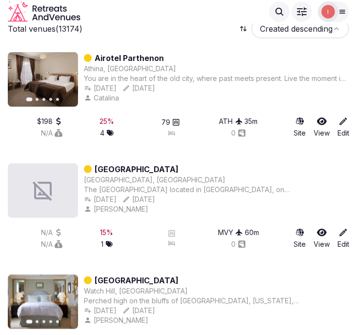
scroll to position [271, 0]
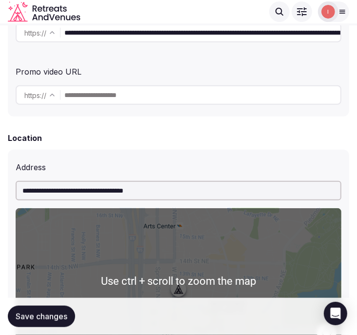
scroll to position [271, 0]
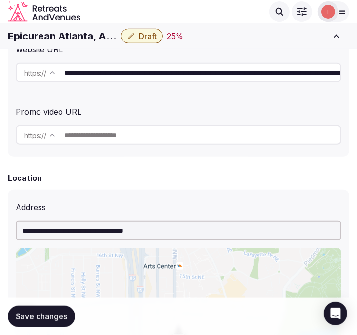
click at [148, 79] on input "**********" at bounding box center [202, 73] width 276 height 20
click at [96, 32] on h1 "Epicurean Atlanta, Autograph Collection" at bounding box center [62, 36] width 109 height 14
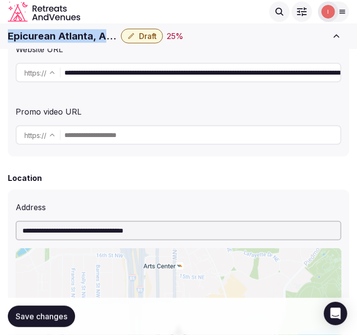
click at [96, 32] on h1 "Epicurean Atlanta, Autograph Collection" at bounding box center [62, 36] width 109 height 14
copy div "Epicurean Atlanta, Autograph Collection"
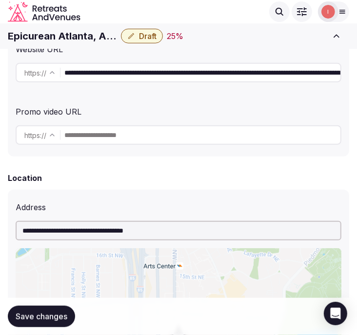
click at [104, 72] on input "**********" at bounding box center [202, 73] width 276 height 20
click at [42, 38] on h1 "Epicurean Atlanta, Autograph Collection" at bounding box center [62, 36] width 109 height 14
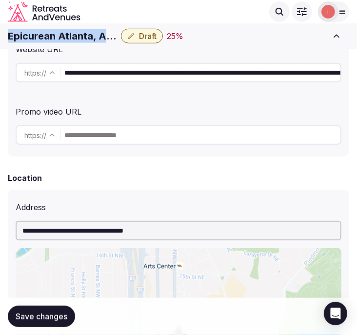
click at [42, 38] on h1 "Epicurean Atlanta, Autograph Collection" at bounding box center [62, 36] width 109 height 14
copy div "Epicurean Atlanta, Autograph Collection"
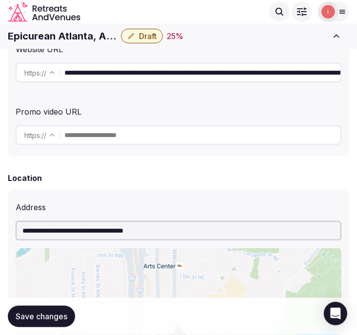
click at [125, 74] on input "**********" at bounding box center [202, 73] width 276 height 20
click at [275, 110] on div "Promo video URL" at bounding box center [179, 110] width 326 height 16
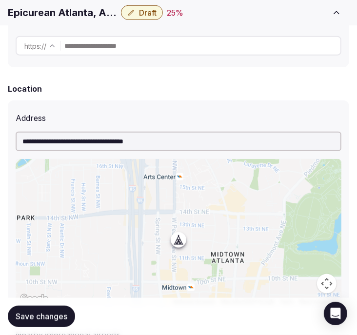
scroll to position [379, 0]
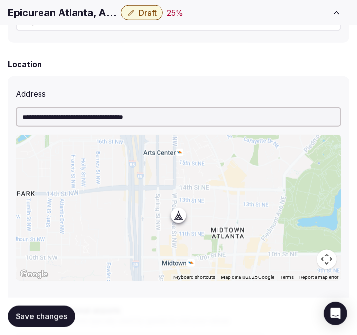
scroll to position [389, 0]
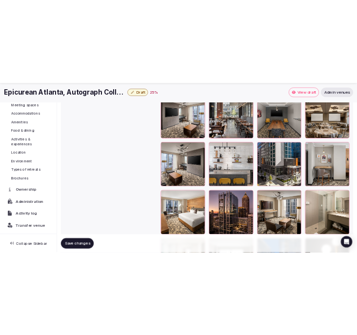
scroll to position [83, 0]
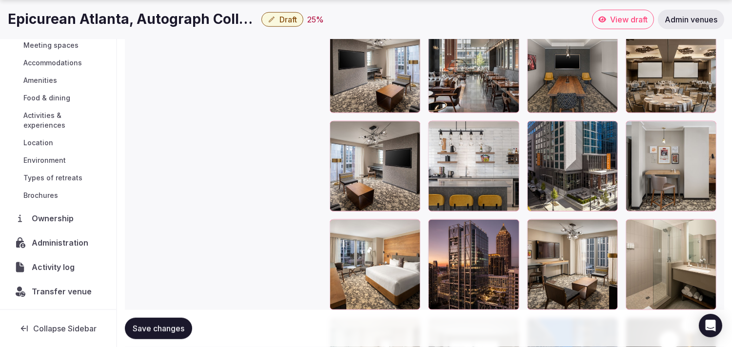
click at [55, 296] on span "Transfer venue" at bounding box center [62, 292] width 60 height 12
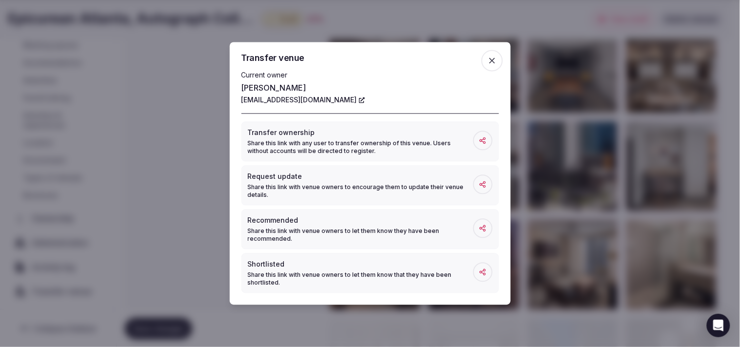
click at [357, 59] on icon "button" at bounding box center [492, 61] width 10 height 10
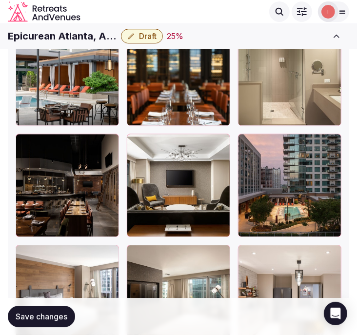
scroll to position [2819, 0]
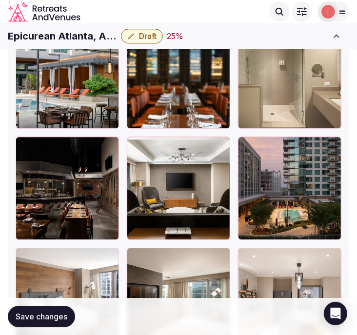
click at [144, 42] on button "Draft" at bounding box center [142, 36] width 42 height 15
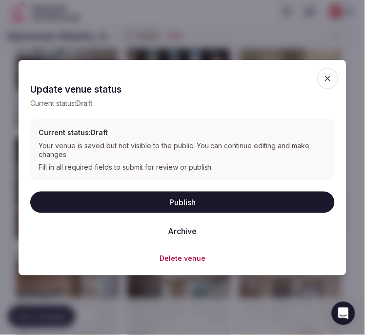
click at [329, 83] on span "button" at bounding box center [327, 78] width 21 height 21
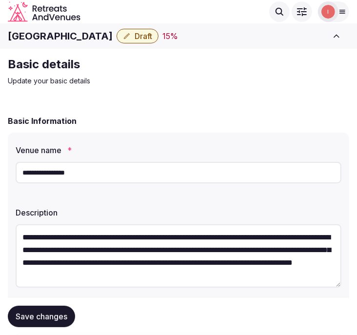
scroll to position [108, 0]
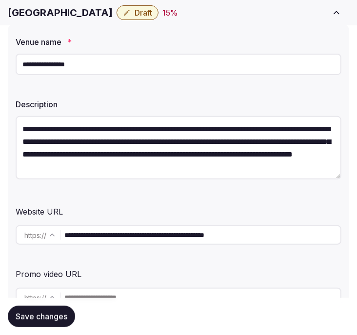
click at [154, 238] on input "**********" at bounding box center [202, 235] width 276 height 20
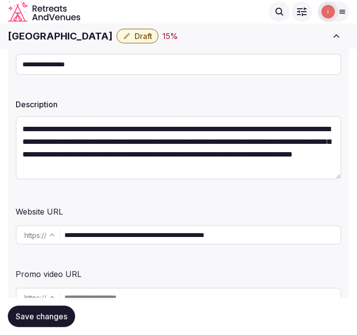
click at [58, 36] on h1 "[GEOGRAPHIC_DATA]" at bounding box center [60, 36] width 105 height 14
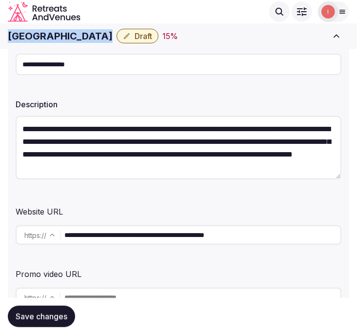
click at [58, 36] on h1 "[GEOGRAPHIC_DATA]" at bounding box center [60, 36] width 105 height 14
copy div "[GEOGRAPHIC_DATA]"
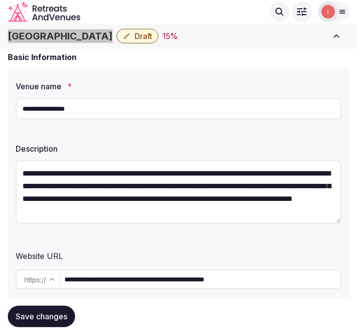
scroll to position [54, 0]
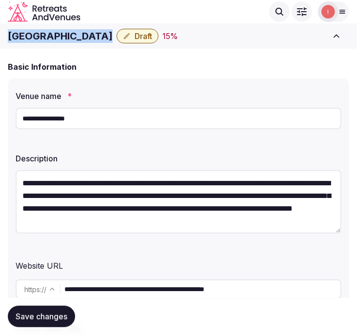
copy div "[GEOGRAPHIC_DATA]"
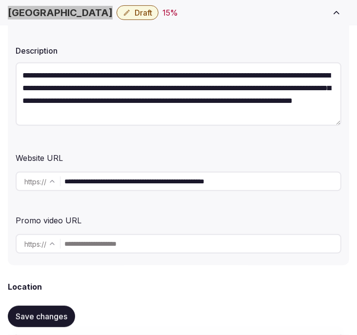
scroll to position [162, 0]
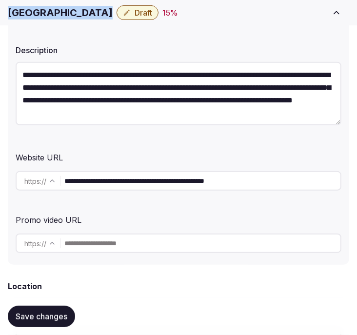
click at [142, 186] on input "**********" at bounding box center [202, 181] width 276 height 20
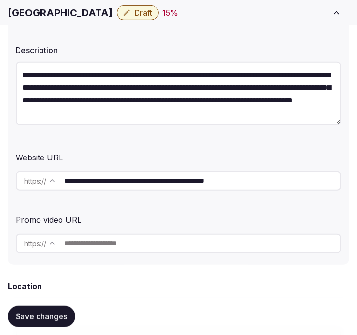
click at [142, 186] on input "**********" at bounding box center [202, 181] width 276 height 20
drag, startPoint x: 155, startPoint y: 179, endPoint x: 425, endPoint y: 199, distance: 271.0
click at [357, 173] on html "**********" at bounding box center [178, 5] width 357 height 335
click at [239, 178] on input "**********" at bounding box center [202, 181] width 276 height 20
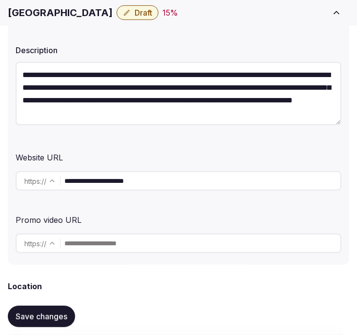
click at [239, 178] on input "**********" at bounding box center [202, 181] width 276 height 20
type input "**********"
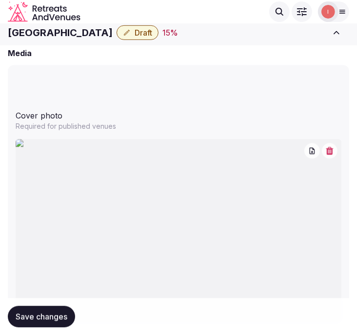
scroll to position [883, 0]
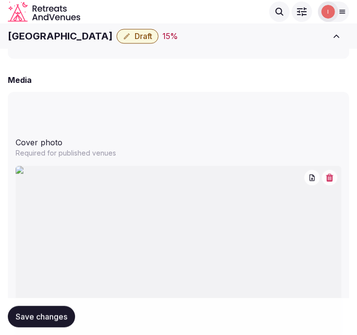
click at [330, 179] on icon "button" at bounding box center [330, 178] width 8 height 8
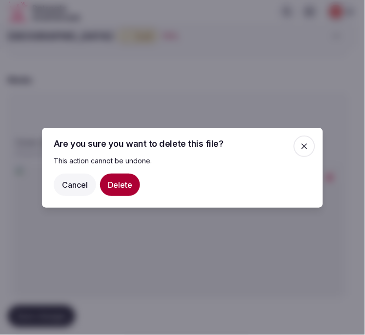
click at [118, 182] on button "Delete" at bounding box center [120, 184] width 40 height 22
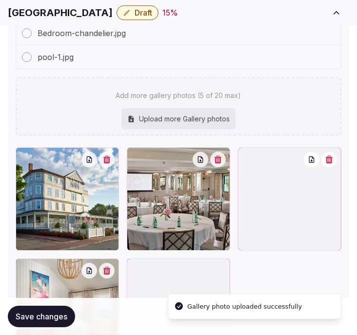
scroll to position [1418, 0]
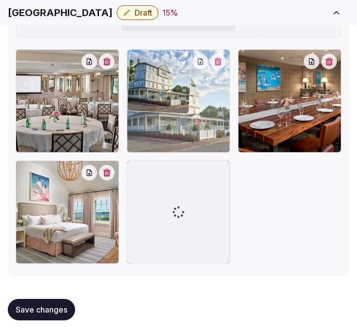
drag, startPoint x: 20, startPoint y: 59, endPoint x: 123, endPoint y: 64, distance: 104.0
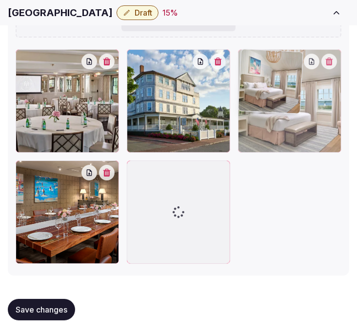
drag, startPoint x: 21, startPoint y: 168, endPoint x: 312, endPoint y: 70, distance: 307.1
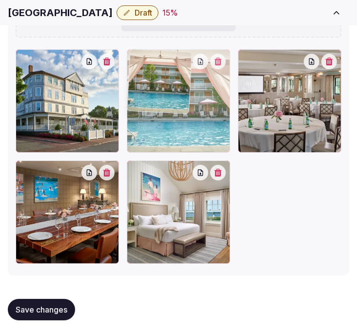
drag, startPoint x: 133, startPoint y: 167, endPoint x: 151, endPoint y: 88, distance: 81.1
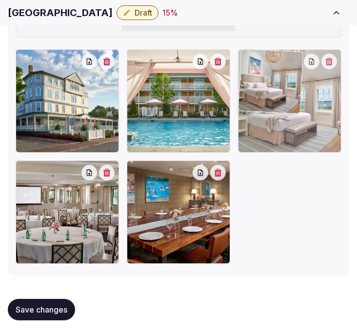
drag, startPoint x: 129, startPoint y: 166, endPoint x: 252, endPoint y: 85, distance: 147.1
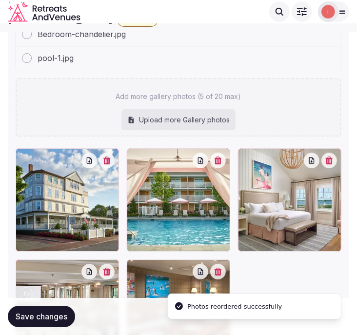
scroll to position [1147, 0]
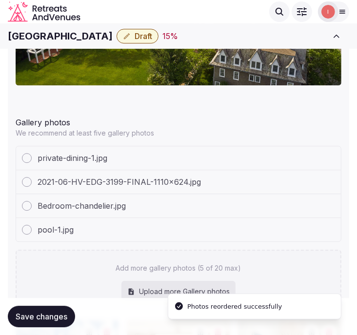
click at [60, 317] on span "Save changes" at bounding box center [42, 317] width 52 height 10
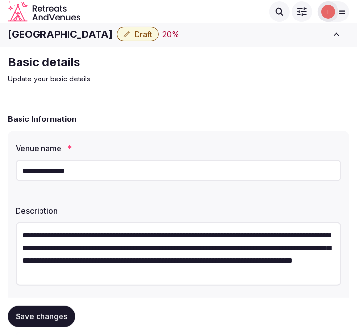
scroll to position [0, 0]
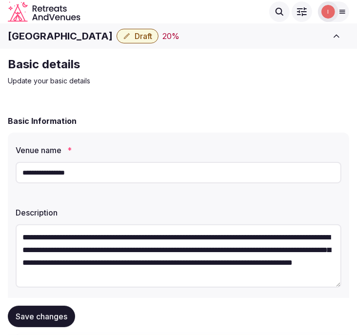
click at [120, 43] on button "Draft" at bounding box center [138, 36] width 42 height 15
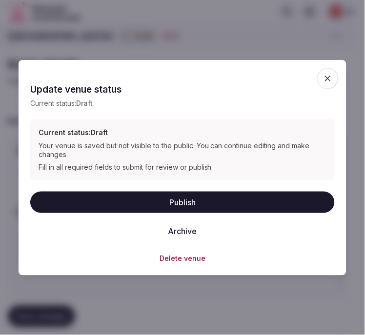
click at [178, 197] on button "Publish" at bounding box center [182, 202] width 304 height 21
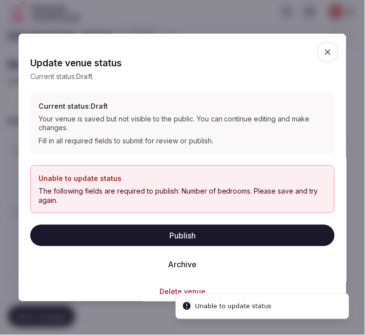
click at [325, 51] on icon "button" at bounding box center [328, 52] width 6 height 6
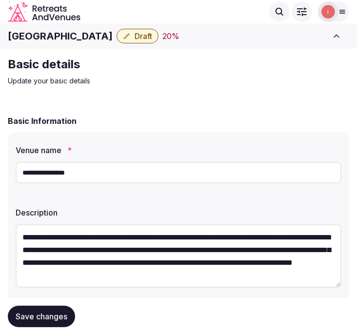
click at [25, 35] on h1 "[GEOGRAPHIC_DATA]" at bounding box center [60, 36] width 105 height 14
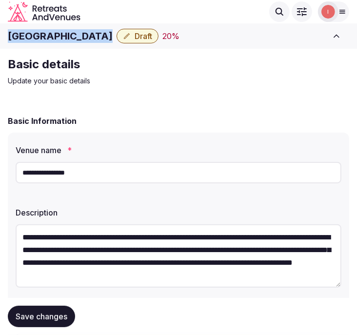
click at [25, 35] on h1 "[GEOGRAPHIC_DATA]" at bounding box center [60, 36] width 105 height 14
copy div "[GEOGRAPHIC_DATA]"
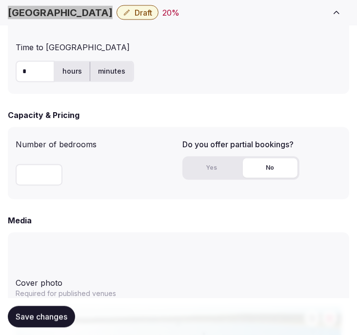
scroll to position [813, 0]
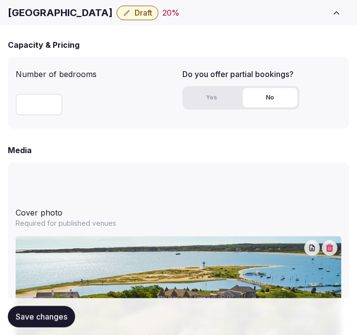
click at [29, 101] on input "number" at bounding box center [39, 104] width 47 height 21
type input "***"
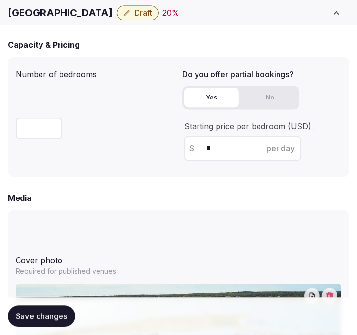
click at [220, 97] on button "Yes" at bounding box center [211, 98] width 55 height 20
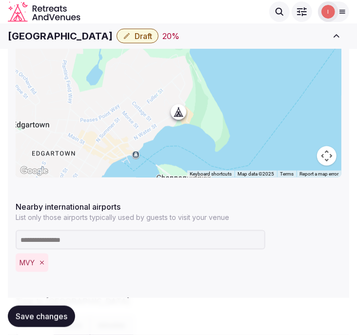
scroll to position [325, 0]
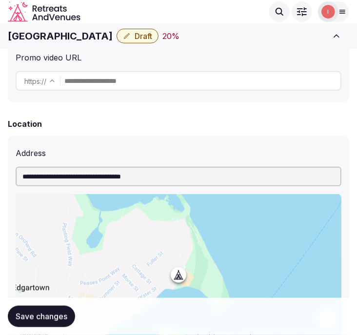
click at [112, 176] on input "**********" at bounding box center [179, 177] width 326 height 20
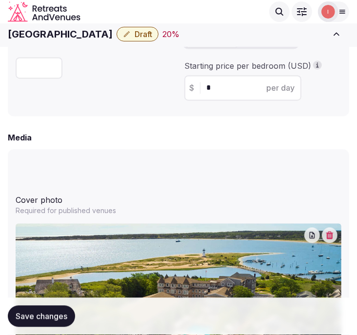
scroll to position [867, 0]
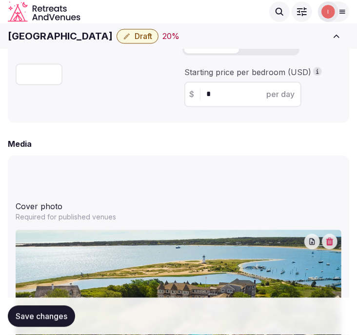
drag, startPoint x: 227, startPoint y: 97, endPoint x: 192, endPoint y: 96, distance: 35.6
click at [192, 96] on div "$ * per day" at bounding box center [242, 93] width 117 height 25
click at [220, 90] on input "*" at bounding box center [251, 94] width 90 height 12
type input "***"
click at [180, 147] on div "Media" at bounding box center [179, 144] width 342 height 12
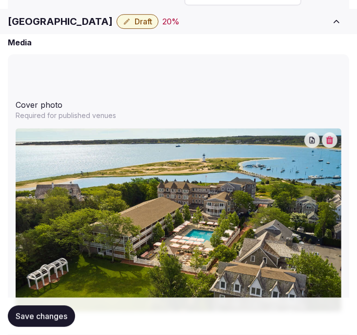
scroll to position [1084, 0]
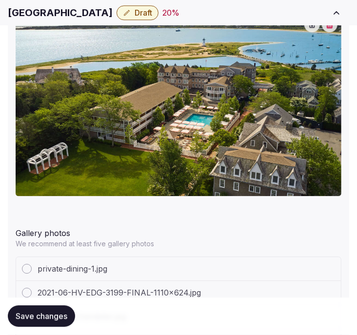
click at [49, 314] on span "Save changes" at bounding box center [42, 317] width 52 height 10
click at [49, 314] on div "Save changes" at bounding box center [41, 316] width 67 height 21
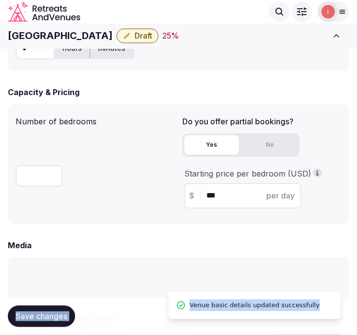
scroll to position [650, 0]
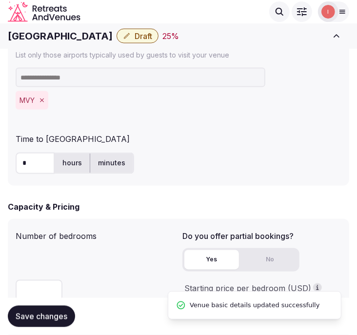
click at [127, 44] on div "[GEOGRAPHIC_DATA] Draft 25 % View draft Admin venues" at bounding box center [178, 35] width 357 height 21
click at [135, 40] on span "Draft" at bounding box center [144, 36] width 18 height 10
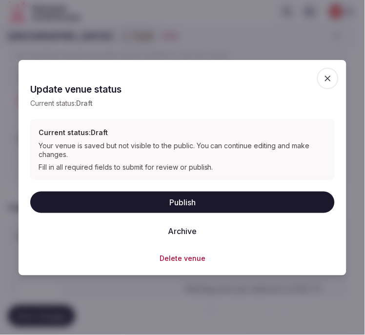
click at [186, 206] on button "Publish" at bounding box center [182, 202] width 304 height 21
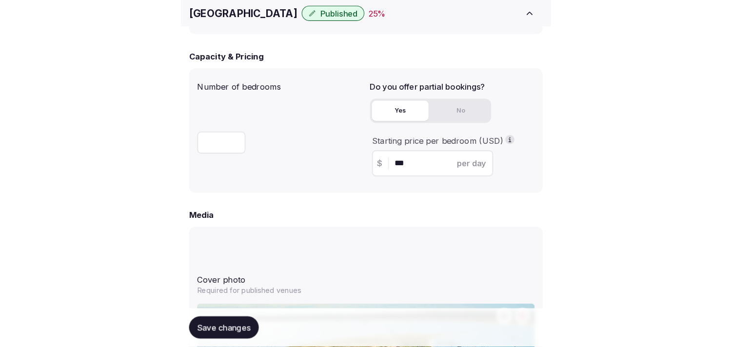
scroll to position [813, 0]
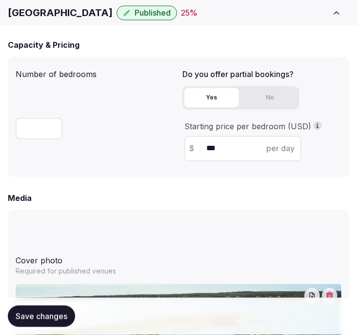
click at [61, 313] on span "Save changes" at bounding box center [42, 317] width 52 height 10
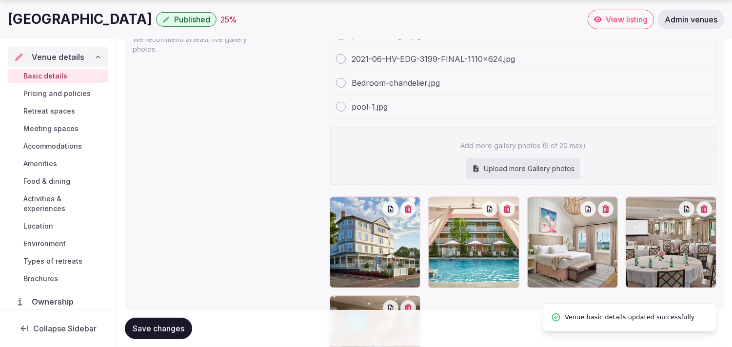
scroll to position [1084, 0]
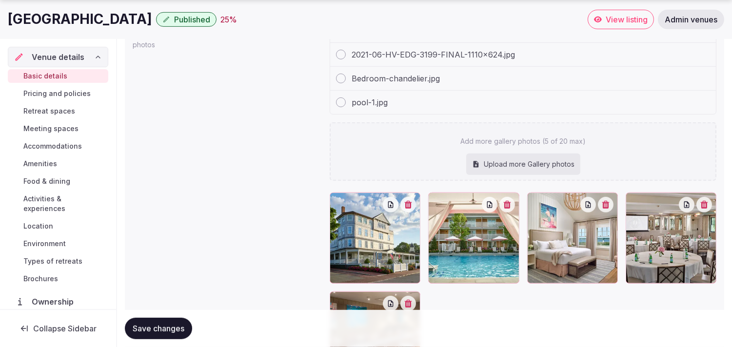
click at [49, 91] on span "Pricing and policies" at bounding box center [56, 94] width 67 height 10
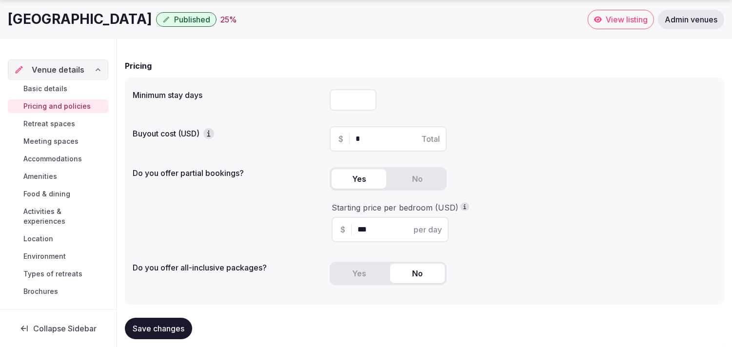
scroll to position [108, 0]
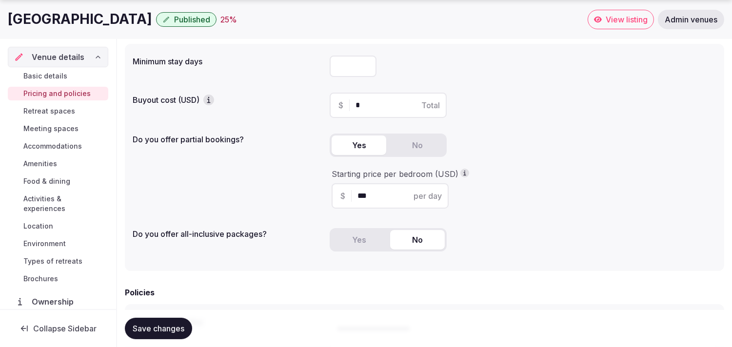
click at [42, 111] on span "Retreat spaces" at bounding box center [49, 111] width 52 height 10
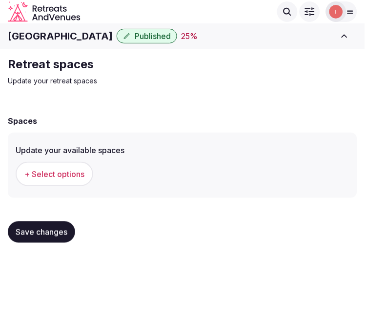
click at [74, 178] on span "+ Select options" at bounding box center [54, 174] width 60 height 11
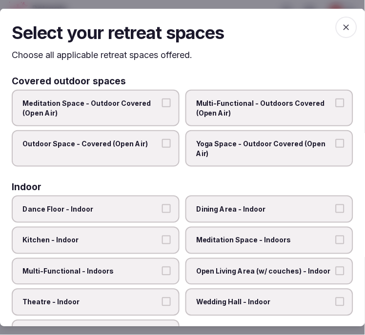
click at [265, 113] on span "Multi-Functional - Outdoors Covered (Open Air)" at bounding box center [264, 108] width 137 height 19
click at [336, 107] on button "Multi-Functional - Outdoors Covered (Open Air)" at bounding box center [340, 103] width 9 height 9
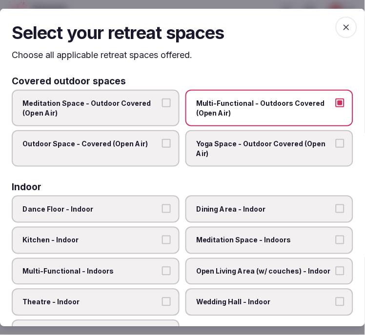
click at [142, 156] on label "Outdoor Space - Covered (Open Air)" at bounding box center [96, 148] width 168 height 37
click at [162, 148] on button "Outdoor Space - Covered (Open Air)" at bounding box center [166, 143] width 9 height 9
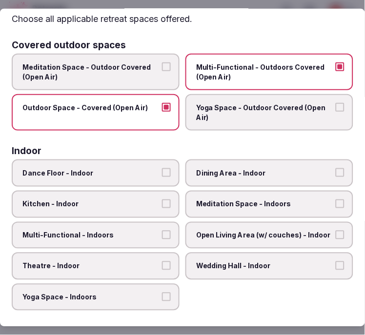
scroll to position [54, 0]
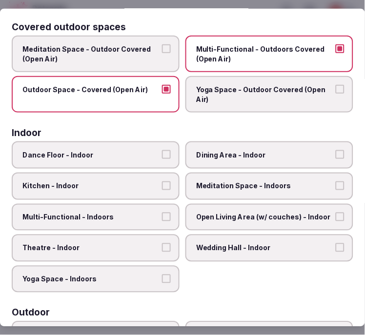
drag, startPoint x: 216, startPoint y: 158, endPoint x: 226, endPoint y: 179, distance: 23.1
click at [216, 158] on label "Dining Area - Indoor" at bounding box center [269, 155] width 168 height 27
click at [336, 158] on button "Dining Area - Indoor" at bounding box center [340, 154] width 9 height 9
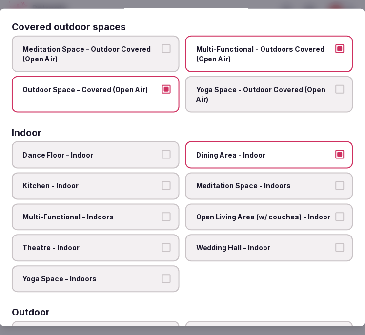
click at [223, 190] on label "Meditation Space - Indoors" at bounding box center [269, 186] width 168 height 27
click at [336, 190] on button "Meditation Space - Indoors" at bounding box center [340, 186] width 9 height 9
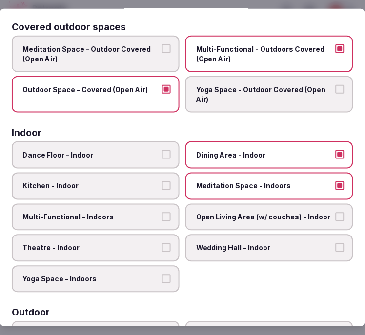
click at [137, 213] on span "Multi-Functional - Indoors" at bounding box center [90, 217] width 137 height 10
click at [162, 213] on button "Multi-Functional - Indoors" at bounding box center [166, 216] width 9 height 9
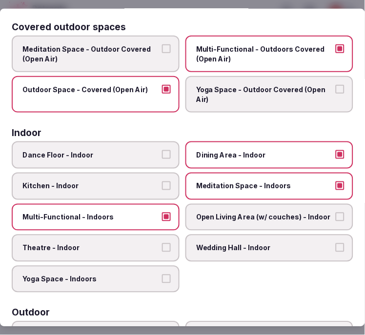
click at [139, 249] on label "Theatre - Indoor" at bounding box center [96, 248] width 168 height 27
click at [162, 249] on button "Theatre - Indoor" at bounding box center [166, 247] width 9 height 9
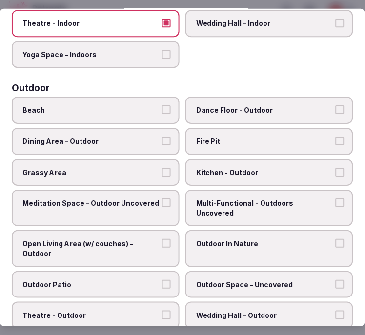
scroll to position [217, 0]
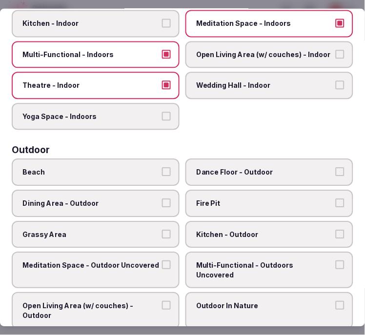
click at [154, 114] on span "Yoga Space - Indoors" at bounding box center [90, 117] width 137 height 10
click at [162, 114] on button "Yoga Space - Indoors" at bounding box center [166, 116] width 9 height 9
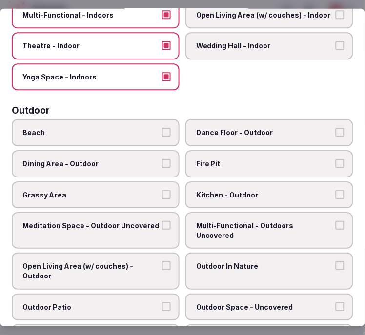
scroll to position [325, 0]
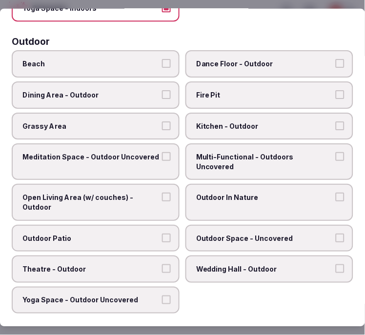
click at [153, 95] on label "Dining Area - Outdoor" at bounding box center [96, 95] width 168 height 27
click at [162, 95] on button "Dining Area - Outdoor" at bounding box center [166, 95] width 9 height 9
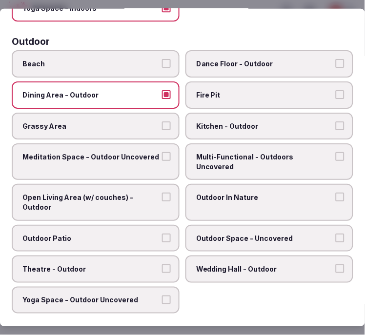
click at [236, 124] on label "Kitchen - Outdoor" at bounding box center [269, 126] width 168 height 27
click at [336, 124] on button "Kitchen - Outdoor" at bounding box center [340, 125] width 9 height 9
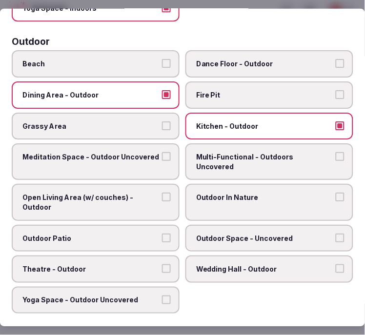
click at [233, 121] on span "Kitchen - Outdoor" at bounding box center [264, 126] width 137 height 10
click at [336, 121] on button "Kitchen - Outdoor" at bounding box center [340, 125] width 9 height 9
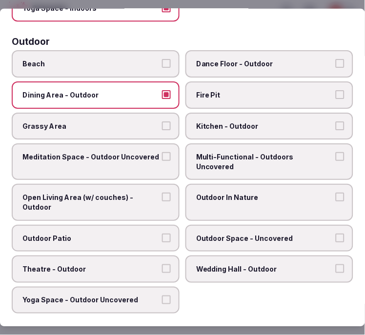
click at [162, 153] on button "Meditation Space - Outdoor Uncovered" at bounding box center [166, 157] width 9 height 9
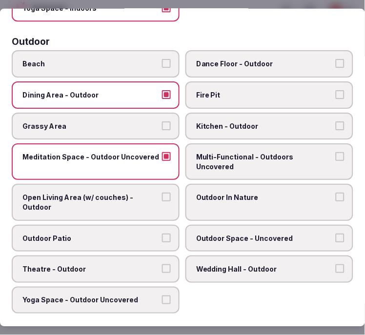
click at [163, 124] on label "Grassy Area" at bounding box center [96, 126] width 168 height 27
click at [163, 124] on button "Grassy Area" at bounding box center [166, 125] width 9 height 9
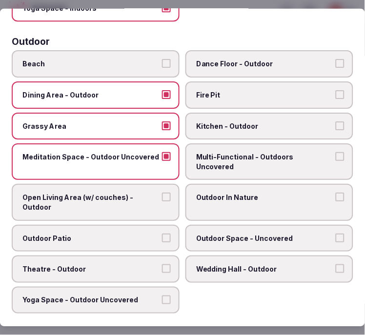
click at [226, 144] on label "Multi-Functional - Outdoors Uncovered" at bounding box center [269, 162] width 168 height 37
click at [336, 153] on button "Multi-Functional - Outdoors Uncovered" at bounding box center [340, 157] width 9 height 9
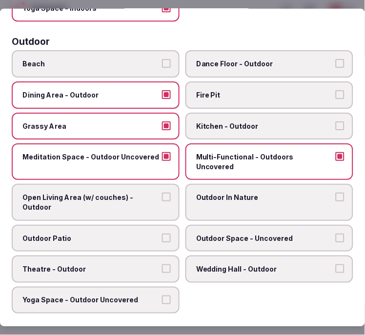
click at [234, 193] on span "Outdoor In Nature" at bounding box center [264, 198] width 137 height 10
click at [336, 193] on button "Outdoor In Nature" at bounding box center [340, 197] width 9 height 9
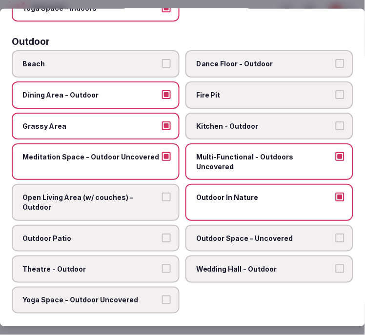
click at [148, 193] on span "Open Living Area (w/ couches) - Outdoor" at bounding box center [90, 202] width 137 height 19
click at [162, 193] on button "Open Living Area (w/ couches) - Outdoor" at bounding box center [166, 197] width 9 height 9
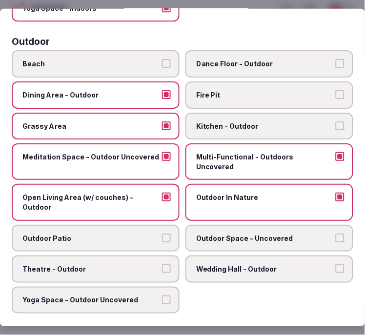
scroll to position [379, 0]
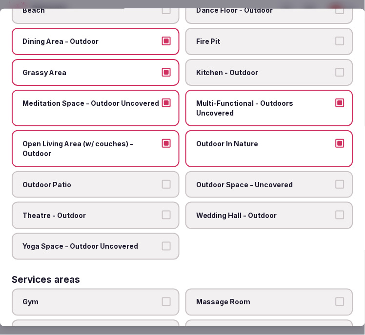
click at [150, 180] on span "Outdoor Patio" at bounding box center [90, 185] width 137 height 10
click at [162, 180] on button "Outdoor Patio" at bounding box center [166, 184] width 9 height 9
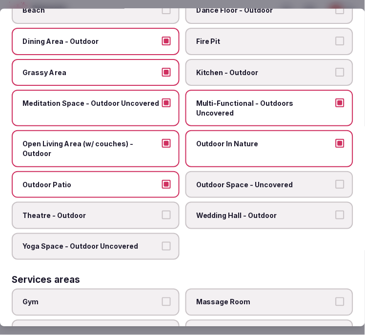
click at [249, 172] on label "Outdoor Space - Uncovered" at bounding box center [269, 184] width 168 height 27
click at [336, 180] on button "Outdoor Space - Uncovered" at bounding box center [340, 184] width 9 height 9
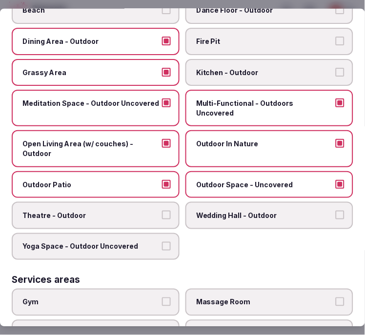
click at [148, 202] on label "Theatre - Outdoor" at bounding box center [96, 215] width 168 height 27
click at [162, 211] on button "Theatre - Outdoor" at bounding box center [166, 215] width 9 height 9
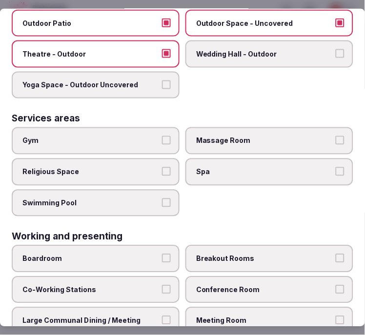
scroll to position [542, 0]
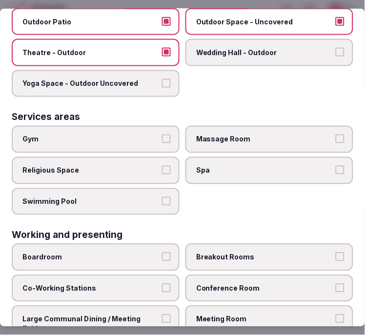
click at [163, 135] on button "Gym" at bounding box center [166, 139] width 9 height 9
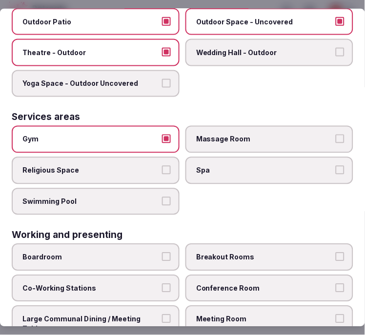
click at [159, 188] on label "Swimming Pool" at bounding box center [96, 201] width 168 height 27
click at [162, 197] on button "Swimming Pool" at bounding box center [166, 201] width 9 height 9
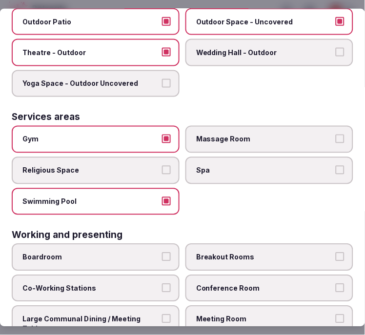
click at [230, 135] on span "Massage Room" at bounding box center [264, 140] width 137 height 10
click at [336, 135] on button "Massage Room" at bounding box center [340, 139] width 9 height 9
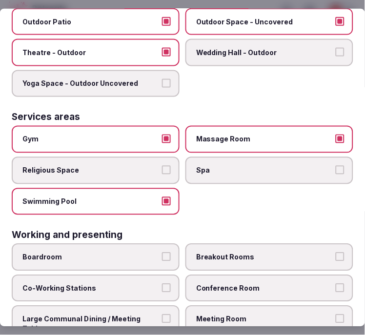
click at [152, 253] on span "Boardroom" at bounding box center [90, 258] width 137 height 10
click at [162, 253] on button "Boardroom" at bounding box center [166, 257] width 9 height 9
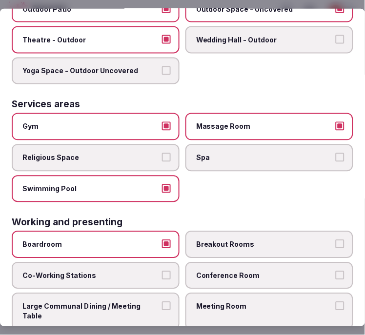
scroll to position [561, 0]
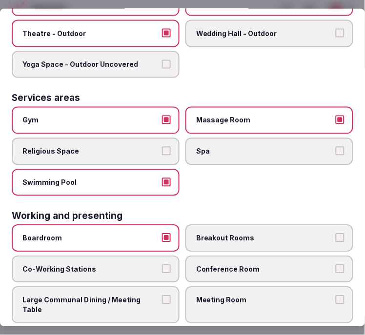
click at [286, 264] on span "Conference Room" at bounding box center [264, 269] width 137 height 10
click at [336, 264] on button "Conference Room" at bounding box center [340, 268] width 9 height 9
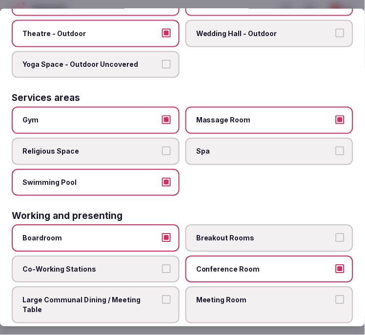
click at [155, 296] on span "Large Communal Dining / Meeting Table" at bounding box center [90, 305] width 137 height 19
click at [162, 296] on button "Large Communal Dining / Meeting Table" at bounding box center [166, 300] width 9 height 9
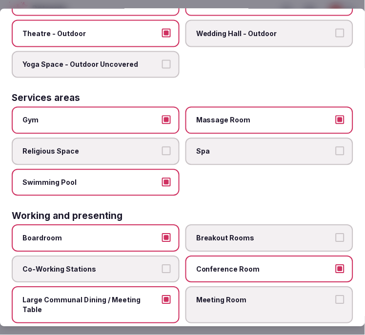
click at [238, 296] on span "Meeting Room" at bounding box center [264, 301] width 137 height 10
click at [336, 296] on button "Meeting Room" at bounding box center [340, 300] width 9 height 9
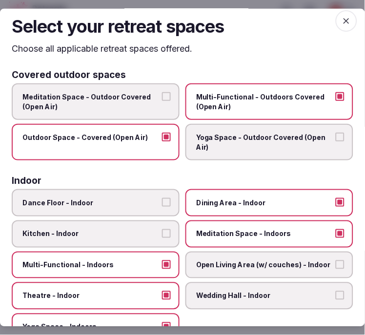
scroll to position [0, 0]
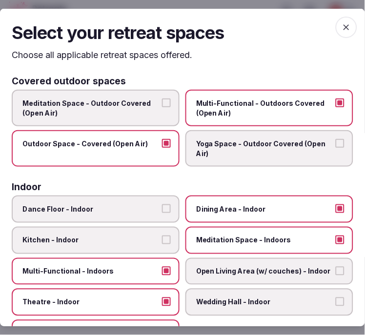
click at [338, 33] on span "button" at bounding box center [346, 26] width 21 height 21
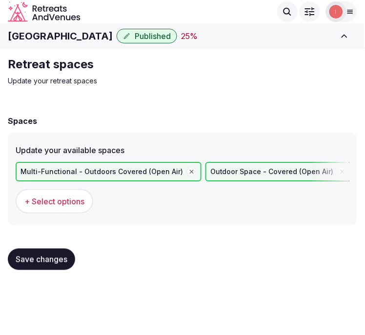
click at [40, 268] on button "Save changes" at bounding box center [41, 259] width 67 height 21
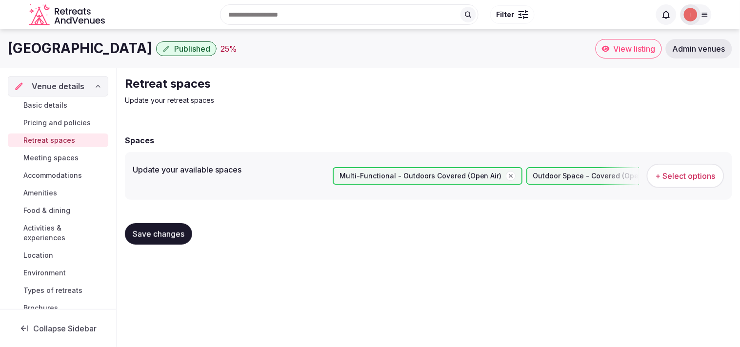
click at [62, 157] on span "Meeting spaces" at bounding box center [50, 158] width 55 height 10
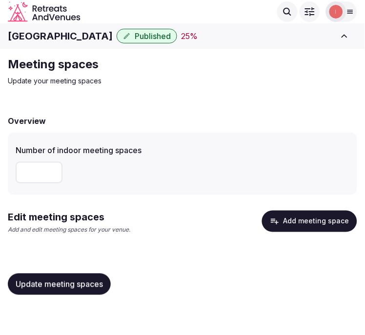
click at [37, 171] on input "number" at bounding box center [39, 172] width 47 height 21
type input "*"
click at [18, 281] on span "Update meeting spaces" at bounding box center [59, 285] width 87 height 10
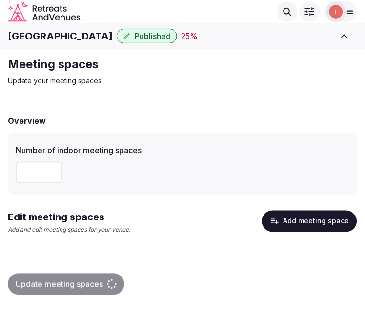
click at [309, 224] on button "Add meeting space" at bounding box center [309, 221] width 95 height 21
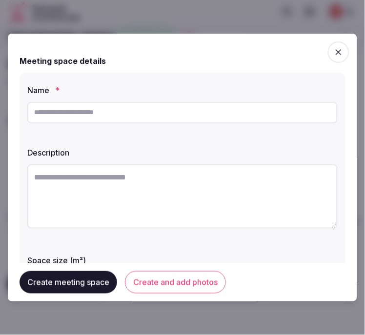
click at [161, 111] on input "text" at bounding box center [182, 112] width 310 height 21
paste input "**********"
type input "**********"
click at [181, 174] on textarea at bounding box center [182, 196] width 310 height 64
paste textarea "**********"
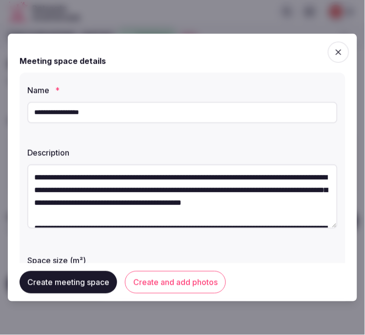
scroll to position [56, 0]
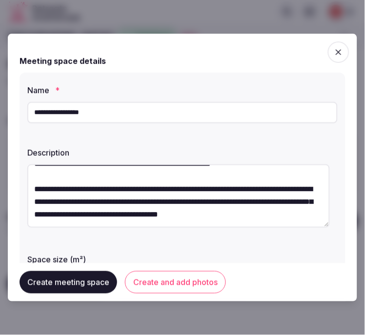
type textarea "**********"
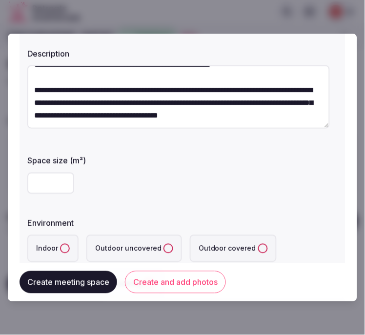
scroll to position [108, 0]
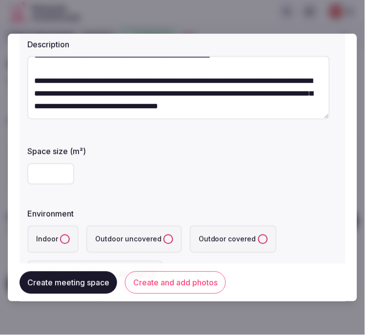
click at [40, 177] on input "number" at bounding box center [50, 173] width 47 height 21
type input "***"
click at [64, 237] on button "Indoor" at bounding box center [65, 240] width 10 height 10
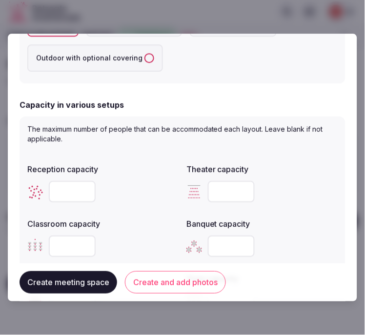
scroll to position [379, 0]
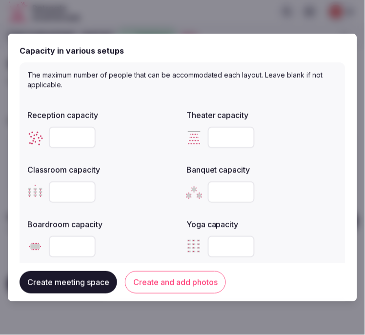
click at [65, 131] on input "number" at bounding box center [72, 137] width 47 height 21
type input "***"
click at [262, 127] on div at bounding box center [261, 137] width 151 height 21
click at [217, 134] on input "number" at bounding box center [231, 137] width 47 height 21
type input "***"
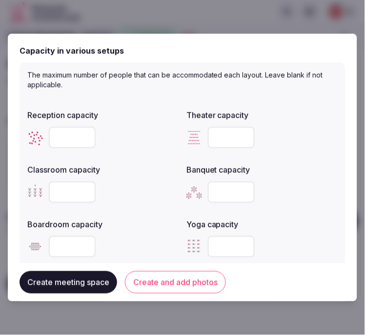
click at [225, 192] on input "number" at bounding box center [231, 192] width 47 height 21
type input "***"
click at [284, 198] on div "***" at bounding box center [261, 192] width 151 height 21
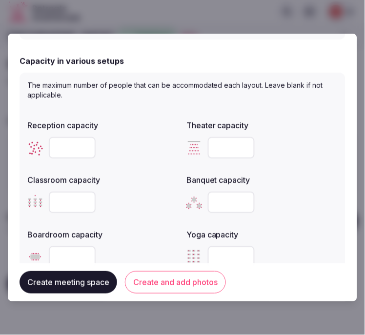
scroll to position [372, 0]
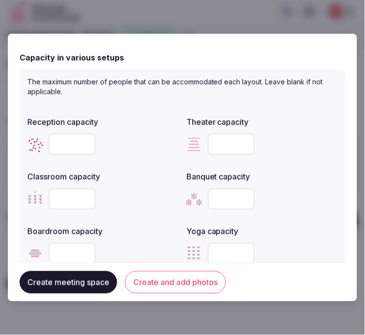
click at [66, 140] on input "***" at bounding box center [72, 144] width 47 height 21
type input "***"
click at [74, 196] on input "number" at bounding box center [72, 198] width 47 height 21
type input "**"
click at [77, 245] on input "number" at bounding box center [72, 253] width 47 height 21
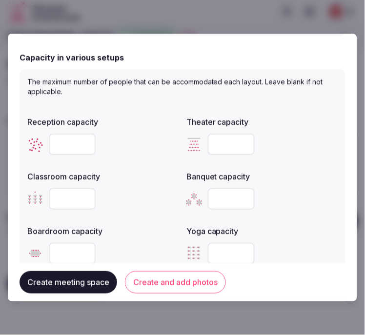
click at [81, 244] on input "number" at bounding box center [72, 253] width 47 height 21
drag, startPoint x: 64, startPoint y: 253, endPoint x: 48, endPoint y: 242, distance: 19.4
click at [45, 245] on div "**" at bounding box center [102, 253] width 151 height 21
type input "**"
drag, startPoint x: 226, startPoint y: 193, endPoint x: 177, endPoint y: 193, distance: 48.8
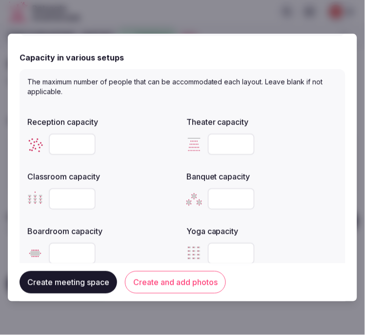
click at [177, 193] on div "Reception capacity *** Theater capacity *** Classroom capacity ** Banquet capac…" at bounding box center [182, 190] width 310 height 156
click at [217, 196] on input "***" at bounding box center [231, 198] width 47 height 21
type input "***"
click at [84, 283] on button "Create meeting space" at bounding box center [69, 282] width 98 height 22
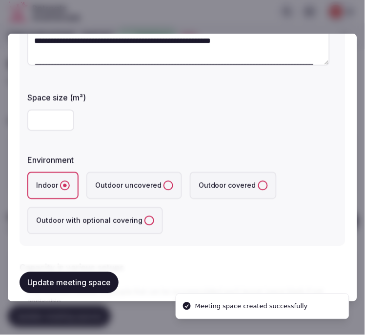
scroll to position [0, 0]
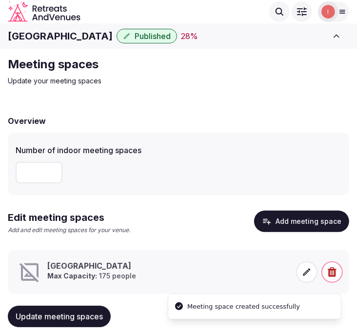
click at [308, 274] on icon at bounding box center [307, 272] width 10 height 10
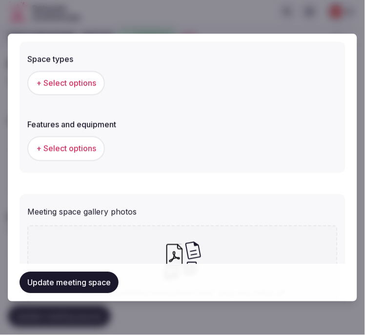
scroll to position [733, 0]
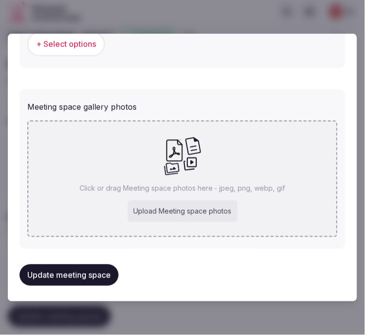
click at [256, 168] on div "Click or drag Meeting space photos here - jpeg, png, webp, gif Upload Meeting s…" at bounding box center [182, 179] width 310 height 117
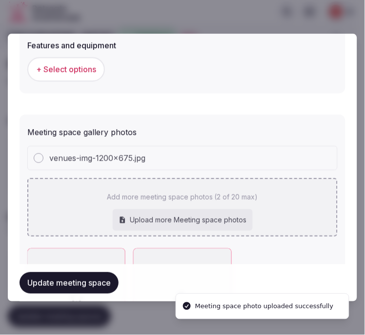
drag, startPoint x: 354, startPoint y: 136, endPoint x: 232, endPoint y: 217, distance: 146.8
click at [232, 217] on div "venues-img-1200x675.jpg Add more meeting space photos (2 of 20 max) Upload more…" at bounding box center [182, 191] width 310 height 91
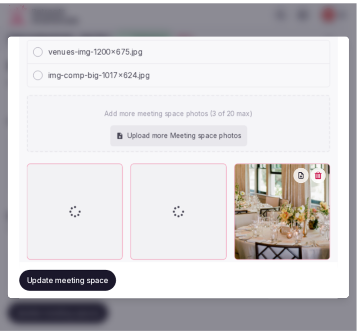
scroll to position [838, 0]
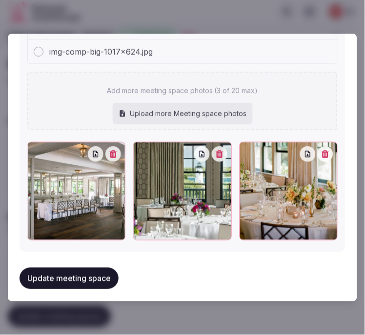
click at [113, 273] on button "Update meeting space" at bounding box center [69, 278] width 99 height 21
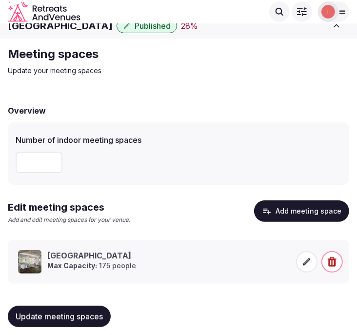
scroll to position [19, 0]
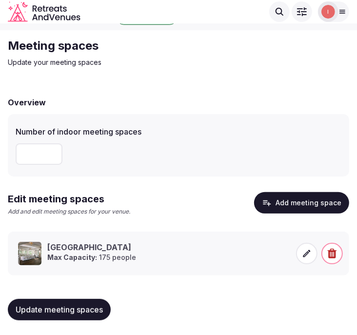
click at [88, 309] on span "Update meeting spaces" at bounding box center [59, 310] width 87 height 10
drag, startPoint x: 361, startPoint y: 7, endPoint x: 38, endPoint y: 310, distance: 443.2
click at [38, 310] on span "Update meeting spaces" at bounding box center [59, 310] width 87 height 10
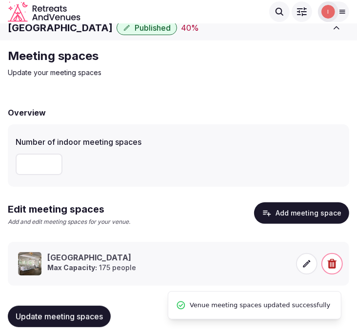
scroll to position [0, 0]
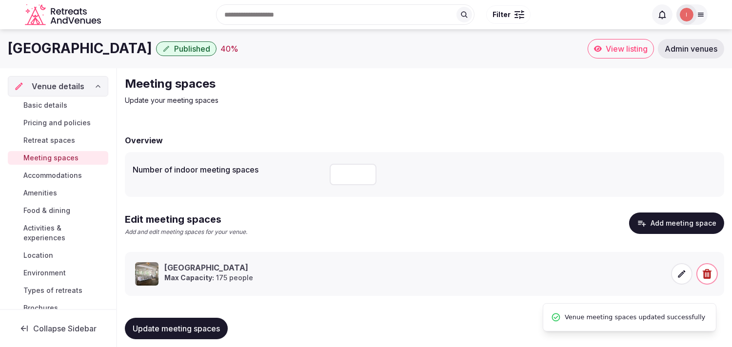
click at [55, 176] on span "Accommodations" at bounding box center [52, 176] width 59 height 10
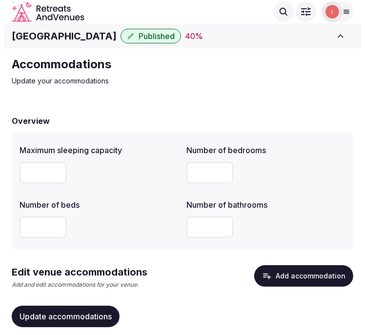
scroll to position [30, 0]
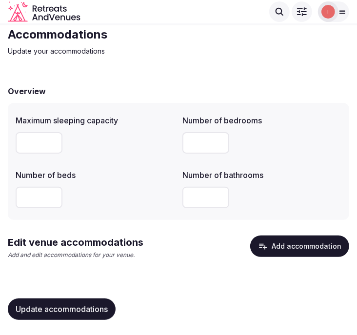
click at [298, 250] on button "Add accommodation" at bounding box center [299, 246] width 99 height 21
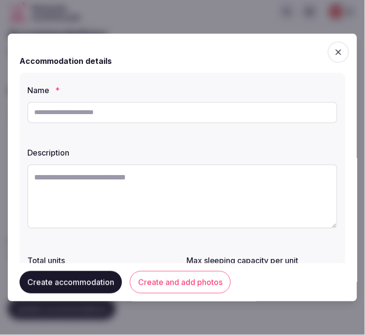
click at [111, 125] on div at bounding box center [182, 112] width 310 height 29
click at [122, 109] on input "text" at bounding box center [182, 112] width 310 height 21
paste input "**********"
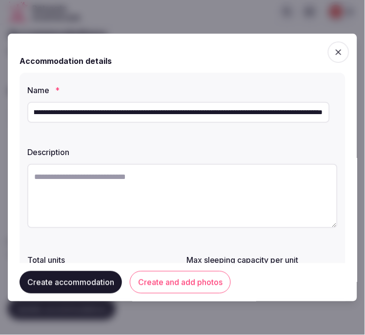
scroll to position [0, 0]
click at [195, 115] on input "**********" at bounding box center [178, 112] width 303 height 21
paste input "text"
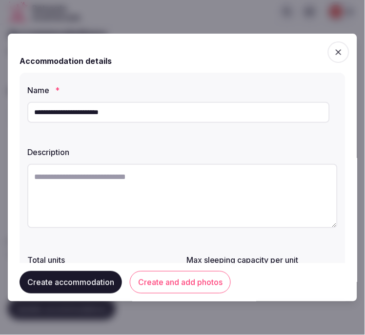
type input "**********"
click at [206, 217] on textarea at bounding box center [182, 196] width 310 height 64
paste textarea "**********"
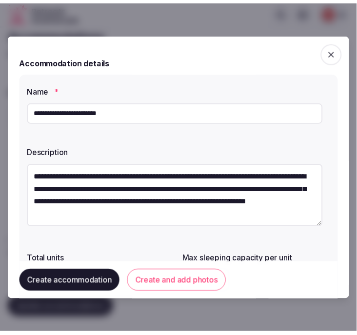
scroll to position [18, 0]
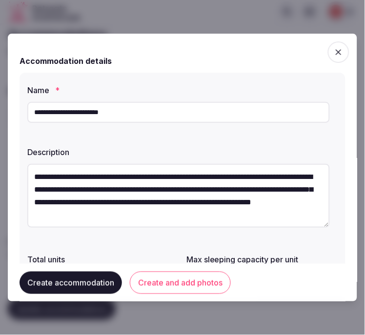
type textarea "**********"
click at [61, 289] on button "Create accommodation" at bounding box center [71, 282] width 102 height 22
